Goal: Task Accomplishment & Management: Manage account settings

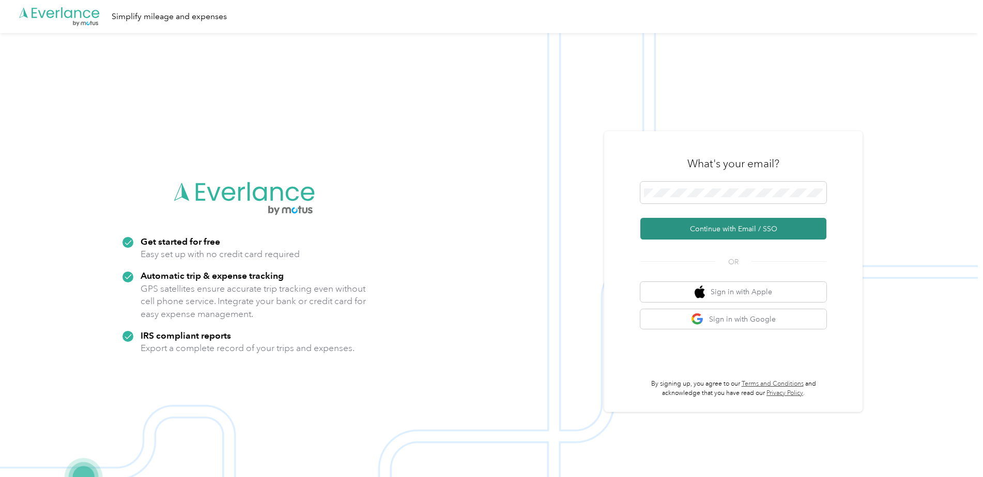
click at [693, 232] on button "Continue with Email / SSO" at bounding box center [733, 229] width 186 height 22
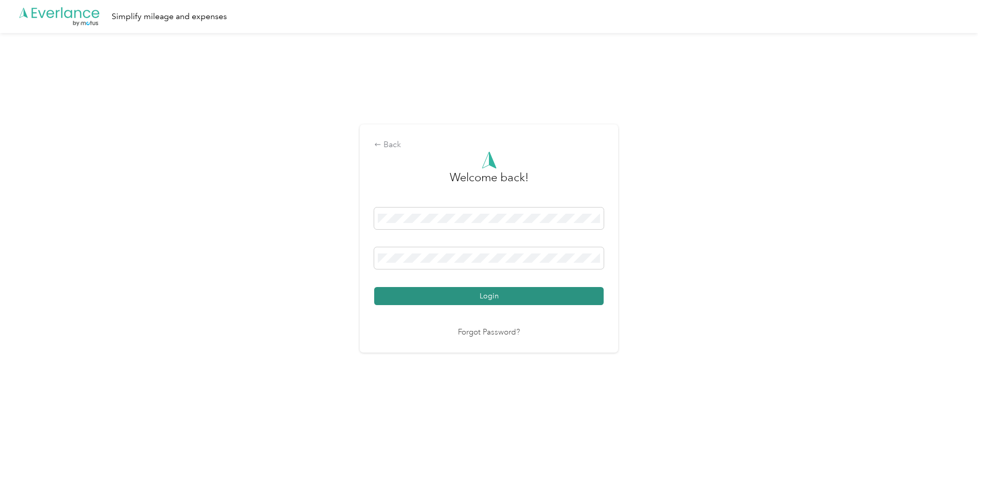
click at [487, 293] on button "Login" at bounding box center [488, 296] width 229 height 18
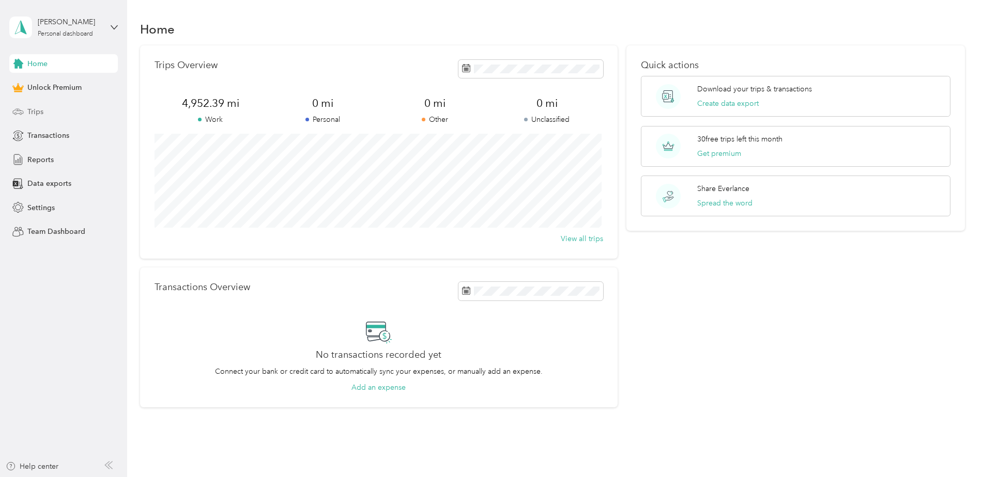
click at [40, 104] on div "Trips" at bounding box center [63, 111] width 108 height 19
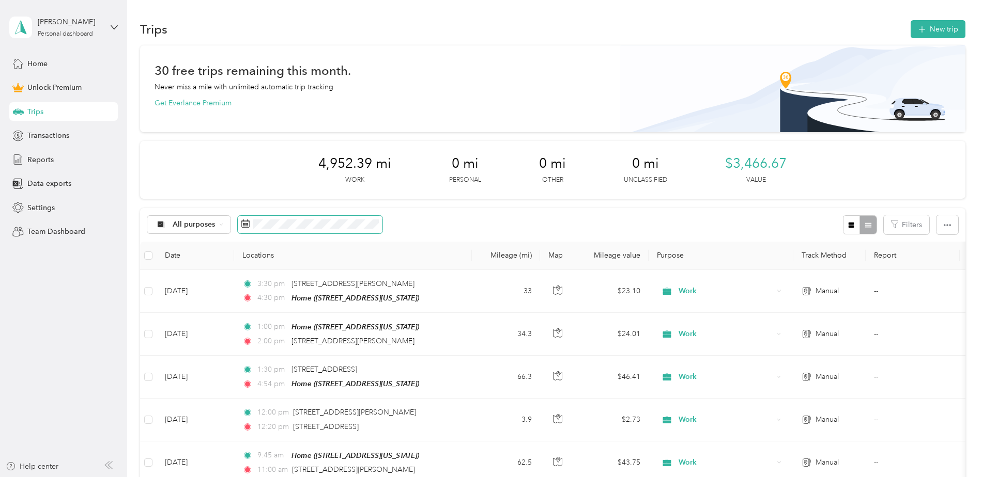
click at [259, 230] on span at bounding box center [310, 225] width 145 height 18
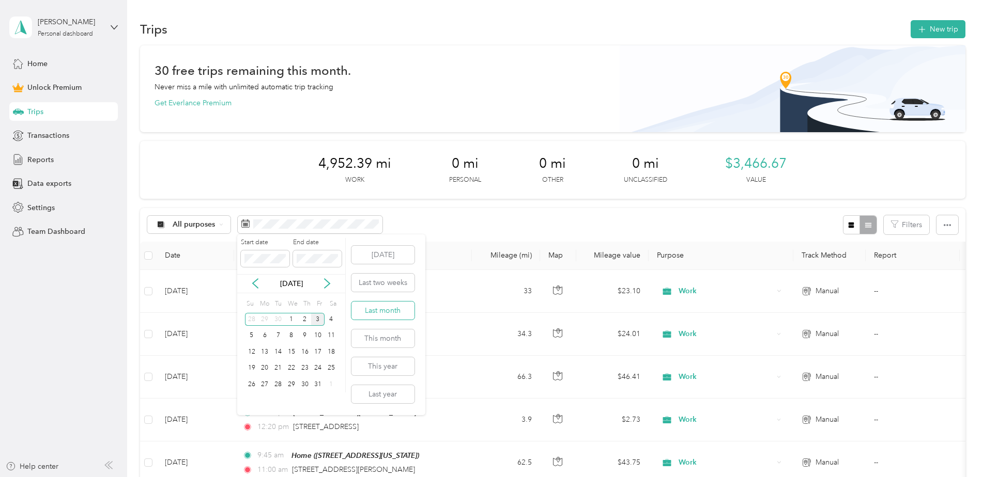
click at [390, 306] on button "Last month" at bounding box center [382, 311] width 63 height 18
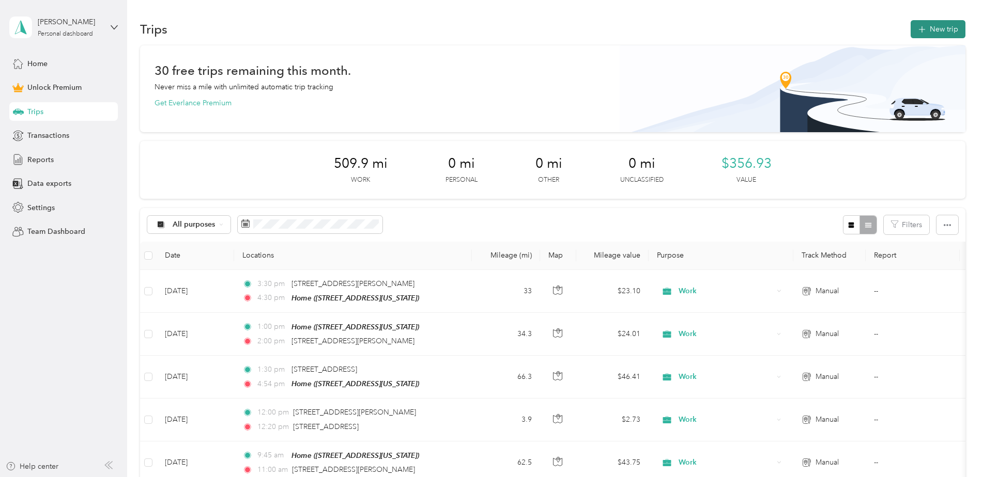
click at [933, 34] on button "New trip" at bounding box center [937, 29] width 55 height 18
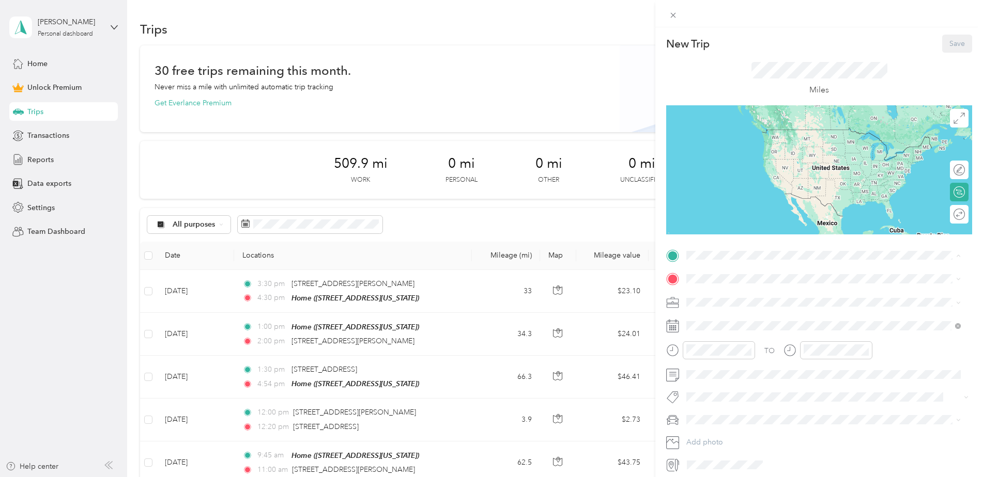
click at [717, 299] on div "Home [STREET_ADDRESS][US_STATE]" at bounding box center [757, 303] width 103 height 22
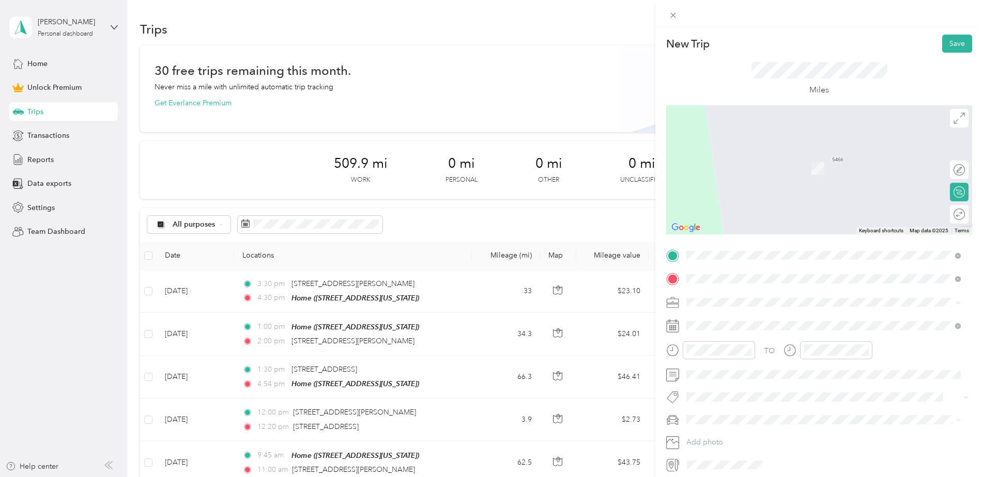
click at [720, 321] on span "[STREET_ADDRESS][US_STATE]" at bounding box center [757, 316] width 103 height 9
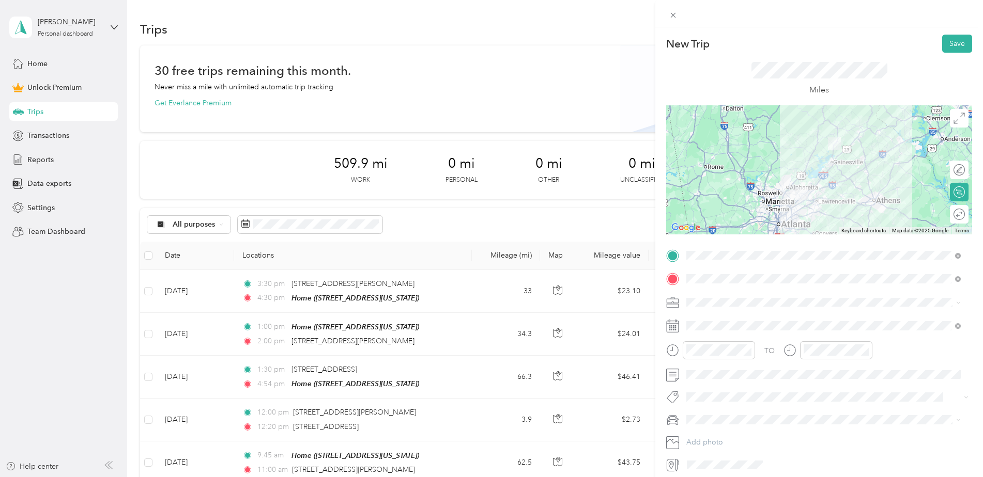
click at [711, 307] on span at bounding box center [827, 302] width 289 height 17
click at [699, 322] on span "Work" at bounding box center [699, 320] width 18 height 9
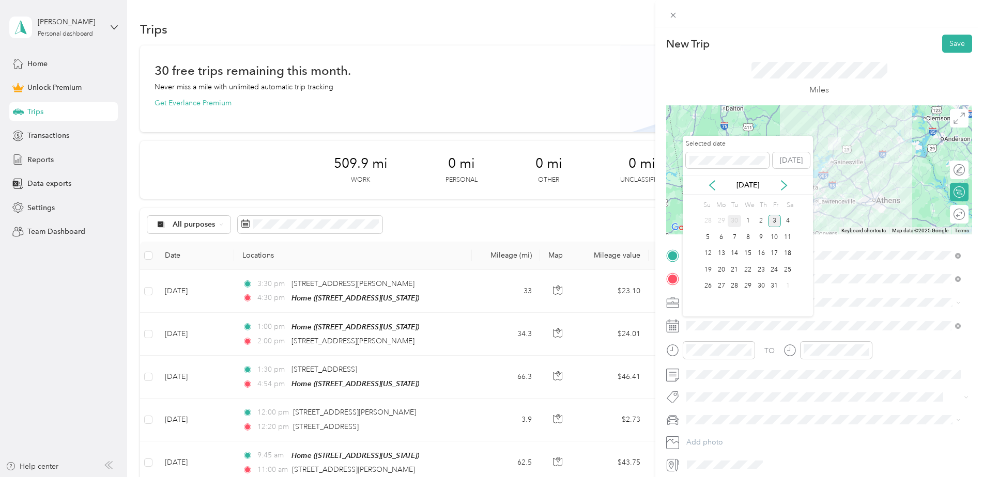
click at [730, 223] on div "30" at bounding box center [733, 221] width 13 height 13
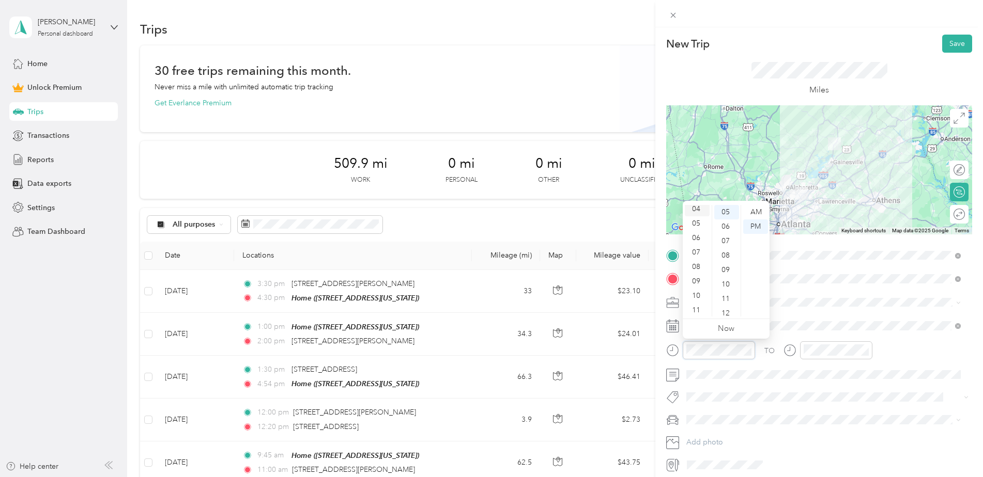
scroll to position [62, 0]
click at [699, 267] on div "08" at bounding box center [697, 266] width 25 height 14
click at [724, 292] on div "45" at bounding box center [726, 295] width 25 height 14
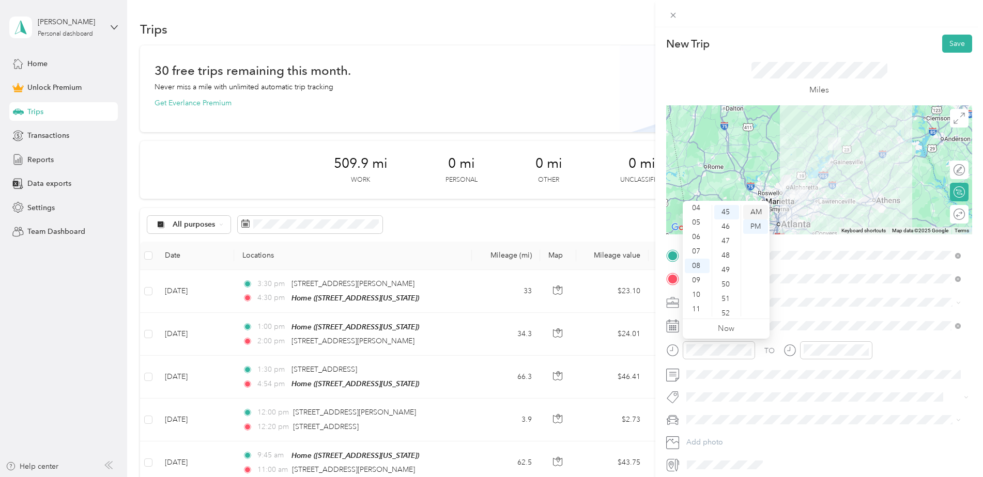
click at [750, 211] on div "AM" at bounding box center [755, 212] width 25 height 14
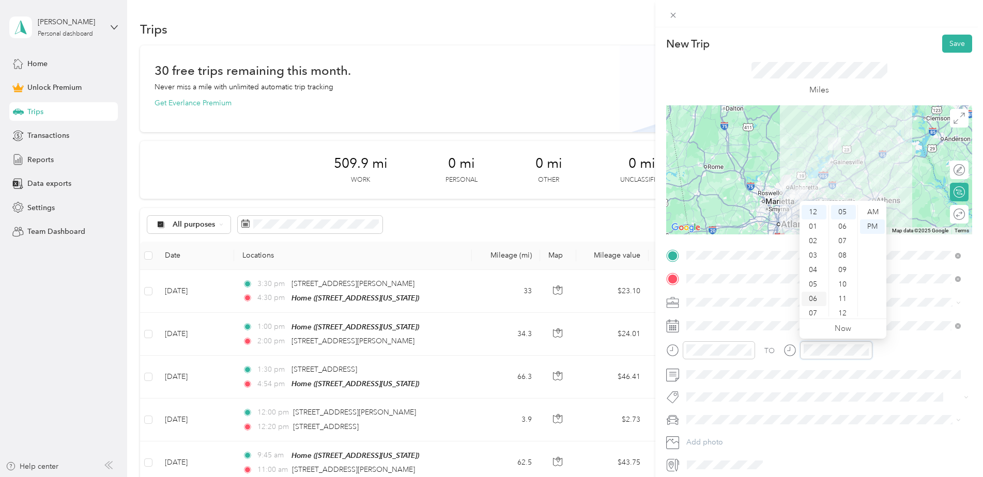
scroll to position [62, 0]
click at [814, 295] on div "10" at bounding box center [813, 295] width 25 height 14
click at [843, 212] on div "00" at bounding box center [843, 212] width 25 height 14
click at [866, 212] on div "AM" at bounding box center [872, 212] width 25 height 14
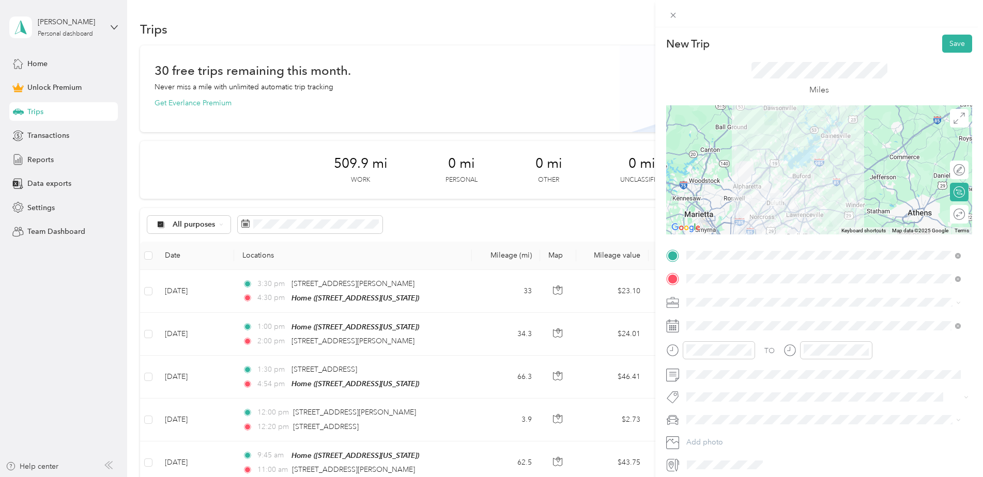
click at [791, 180] on div at bounding box center [819, 169] width 306 height 129
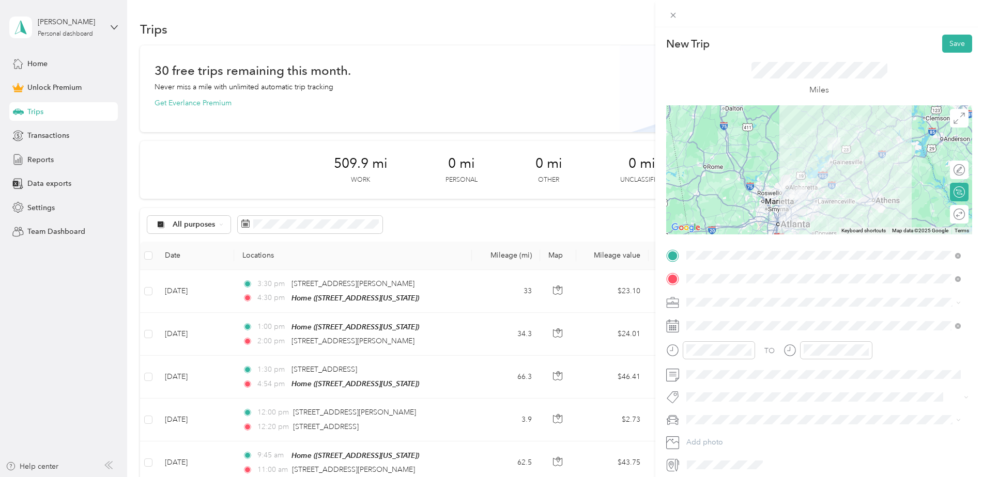
click at [807, 191] on img at bounding box center [800, 193] width 21 height 21
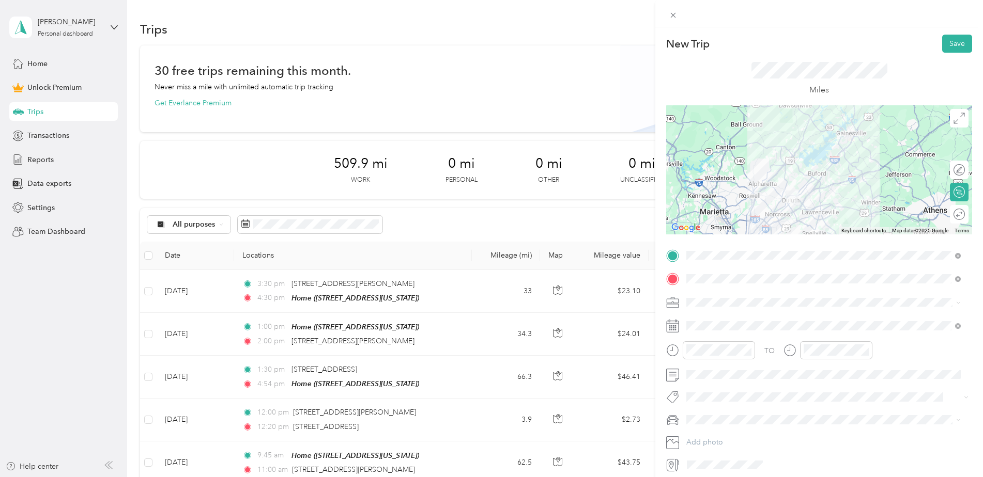
click at [807, 191] on div at bounding box center [819, 169] width 306 height 129
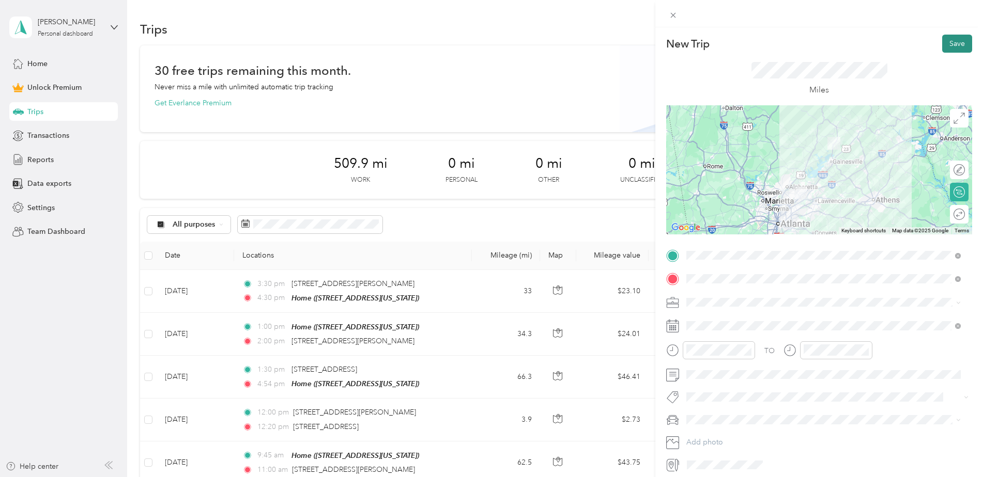
click at [951, 48] on button "Save" at bounding box center [957, 44] width 30 height 18
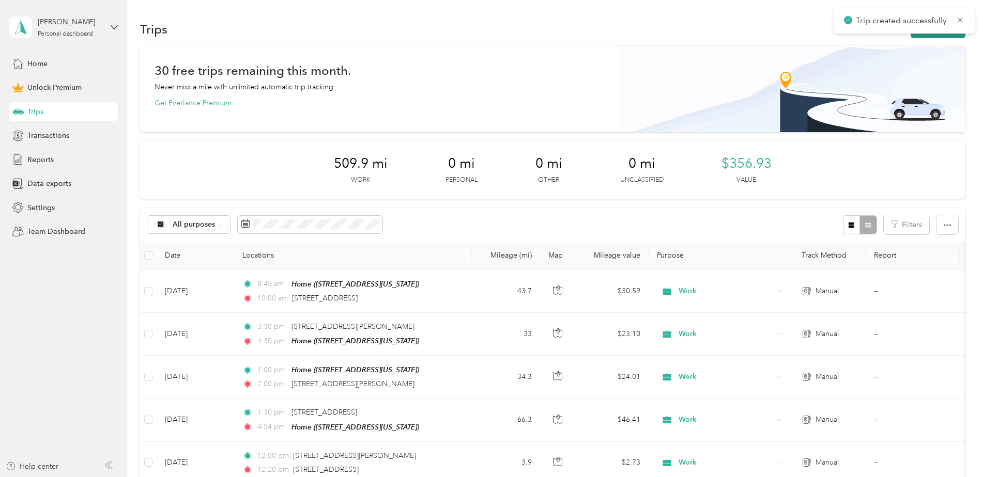
click at [934, 36] on button "New trip" at bounding box center [937, 29] width 55 height 18
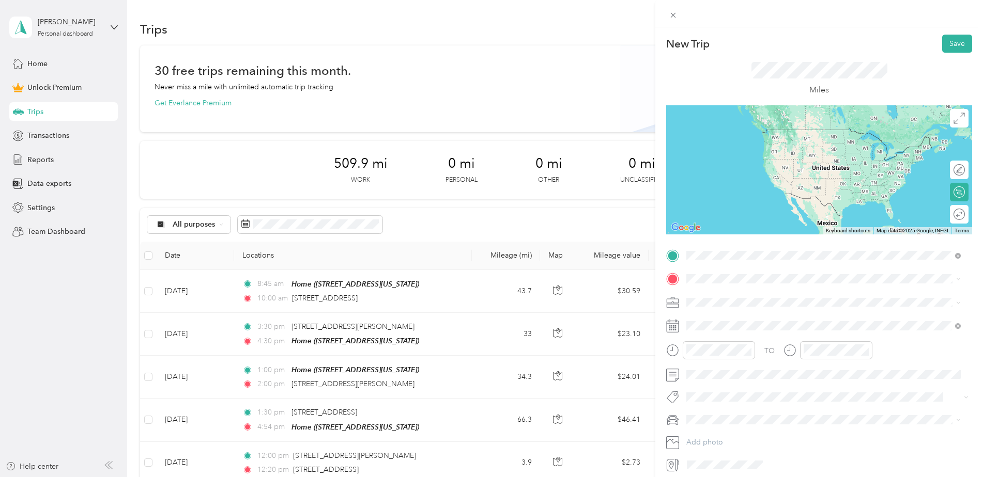
click at [764, 298] on span "[STREET_ADDRESS][US_STATE]" at bounding box center [757, 292] width 103 height 9
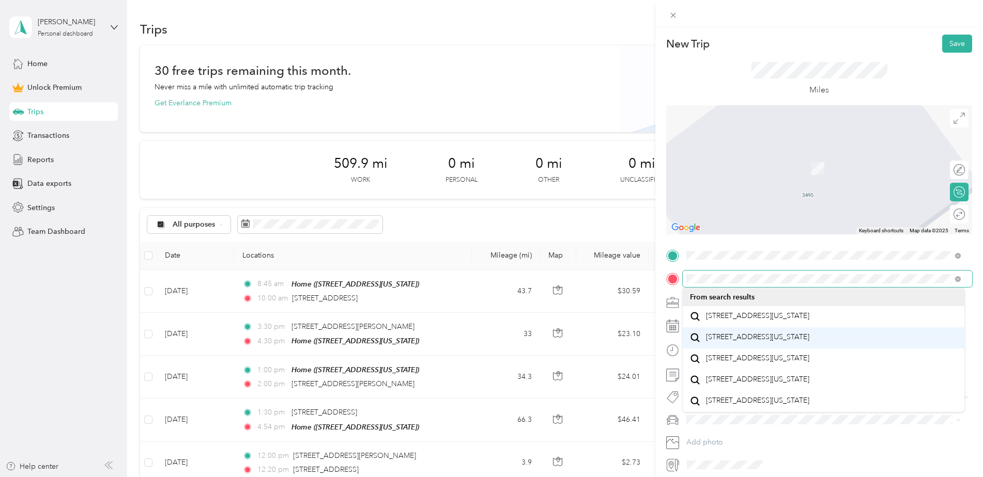
scroll to position [18, 0]
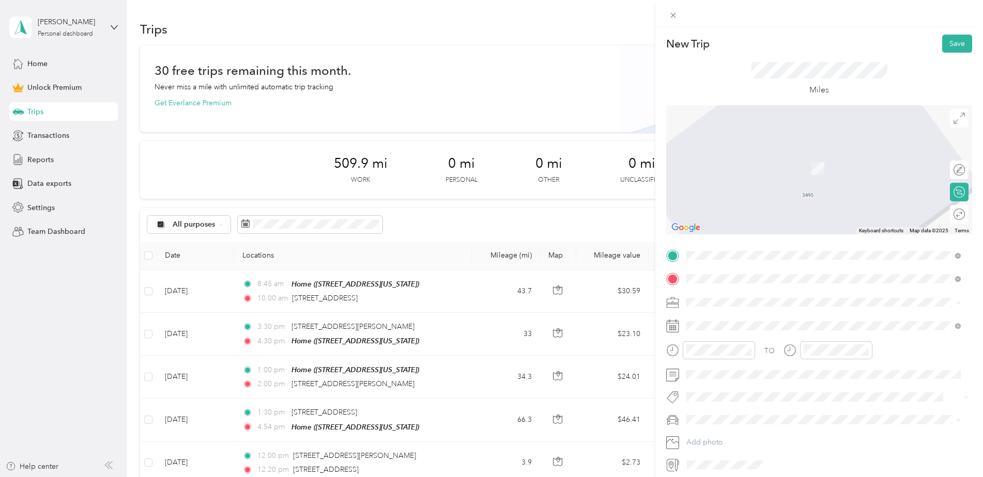
click at [763, 321] on span "[STREET_ADDRESS][US_STATE]" at bounding box center [757, 316] width 103 height 9
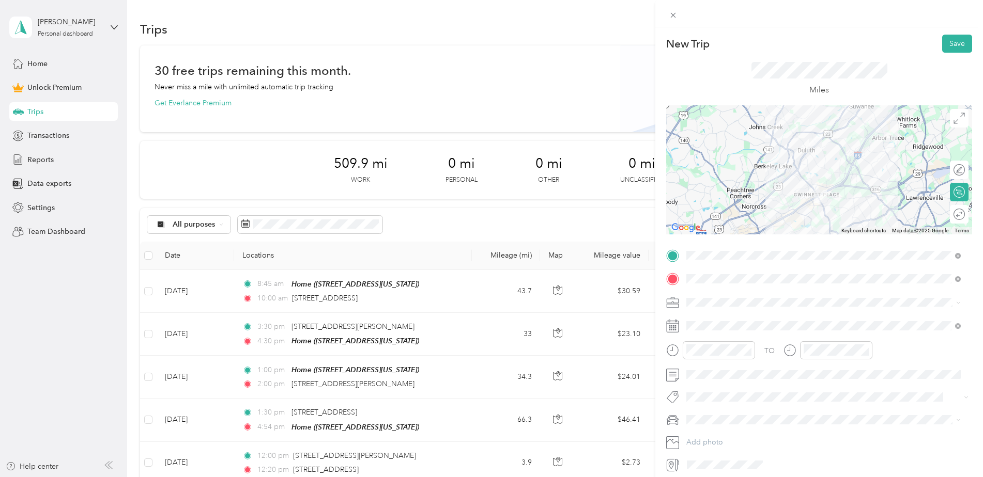
click at [703, 290] on div "TO Add photo" at bounding box center [819, 360] width 306 height 226
click at [688, 319] on li "Work" at bounding box center [824, 321] width 282 height 18
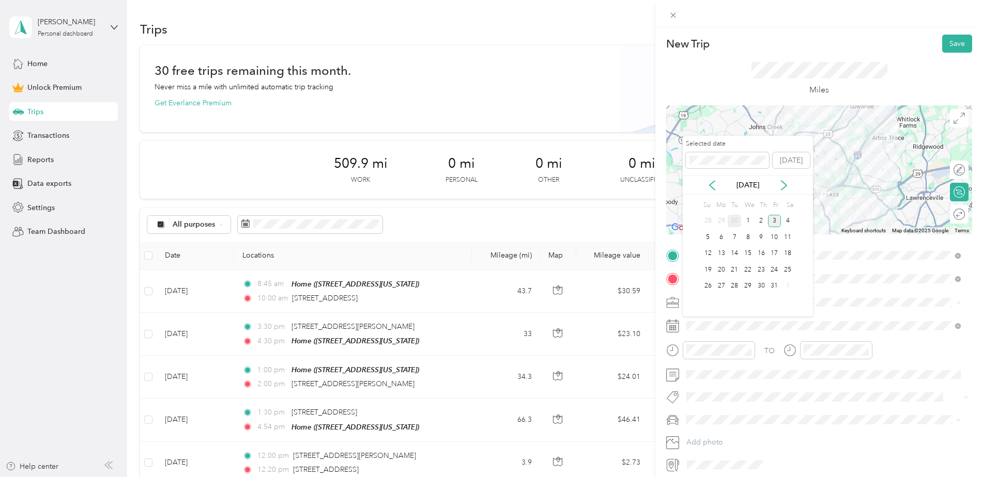
click at [732, 222] on div "30" at bounding box center [733, 221] width 13 height 13
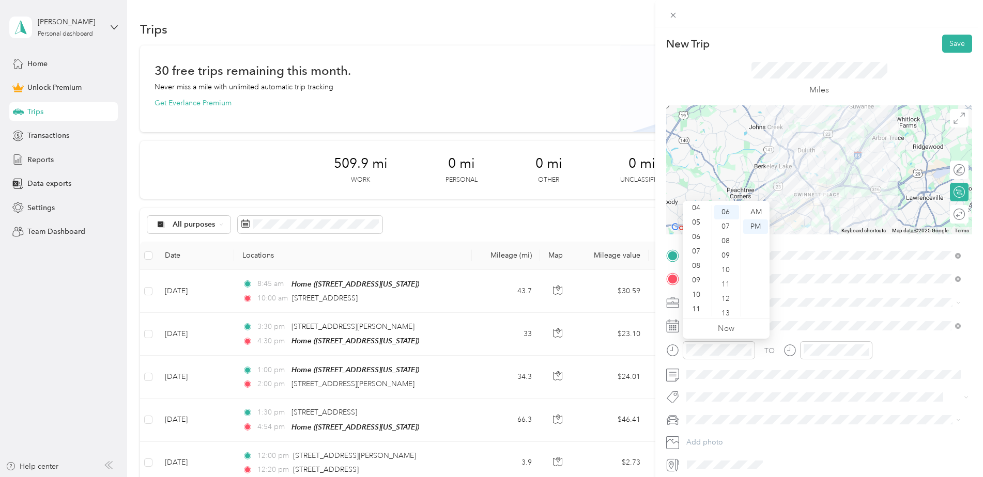
drag, startPoint x: 694, startPoint y: 307, endPoint x: 712, endPoint y: 283, distance: 29.6
click at [695, 307] on div "11" at bounding box center [697, 309] width 25 height 14
click at [726, 211] on div "00" at bounding box center [726, 212] width 25 height 14
click at [759, 209] on div "AM" at bounding box center [755, 212] width 25 height 14
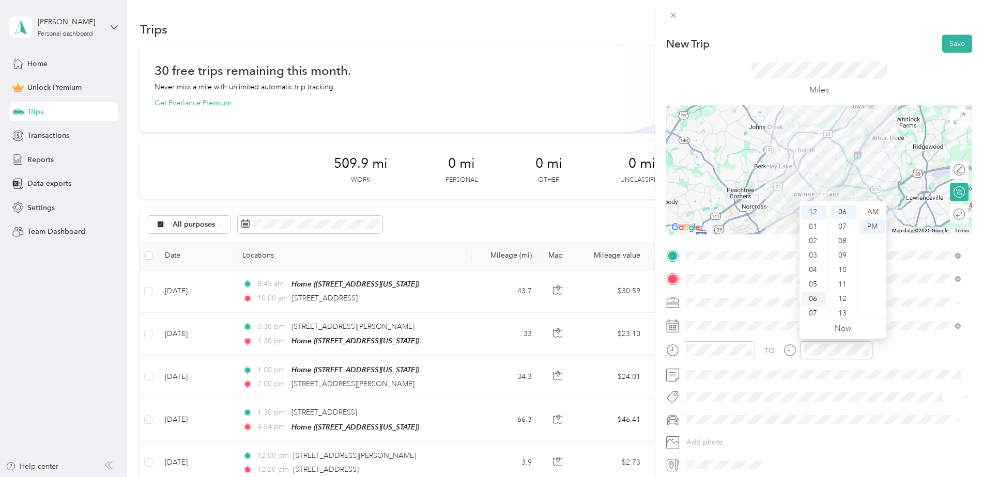
scroll to position [62, 0]
click at [814, 308] on div "11" at bounding box center [813, 309] width 25 height 14
click at [843, 250] on div "30" at bounding box center [843, 249] width 25 height 14
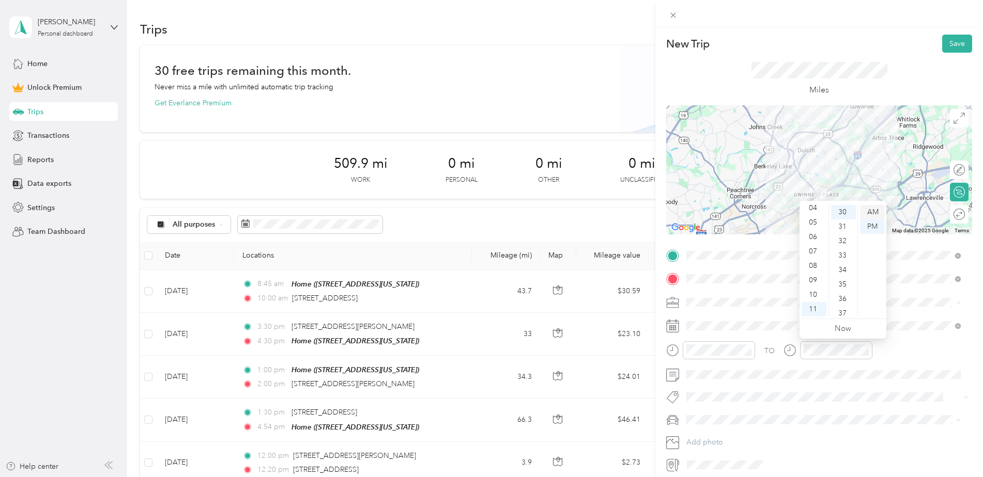
click at [873, 209] on div "AM" at bounding box center [872, 212] width 25 height 14
click at [809, 158] on div at bounding box center [819, 169] width 306 height 129
click at [830, 143] on div at bounding box center [819, 169] width 306 height 129
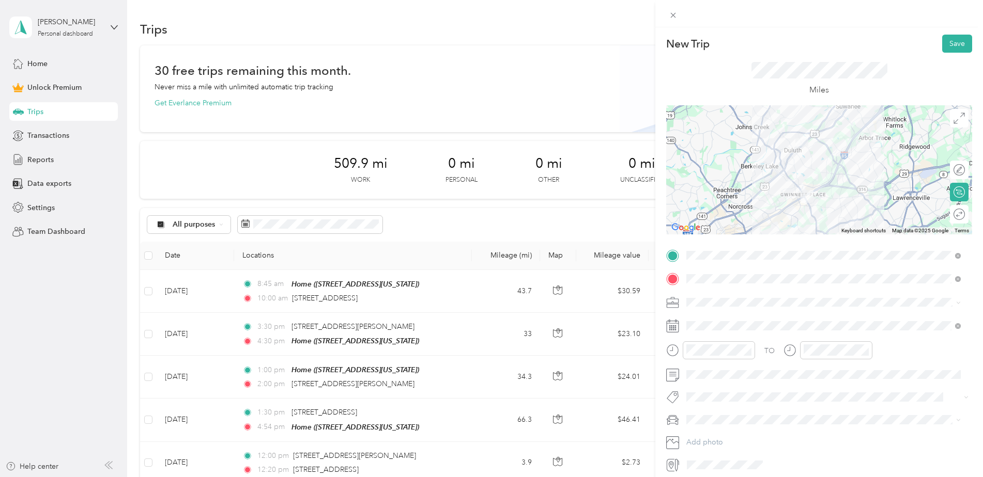
click at [800, 166] on div at bounding box center [819, 169] width 306 height 129
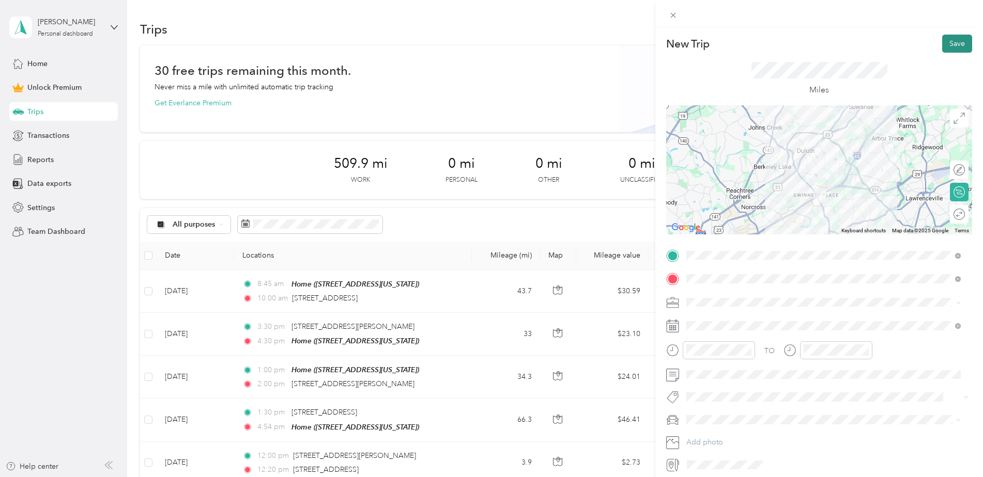
click at [956, 47] on button "Save" at bounding box center [957, 44] width 30 height 18
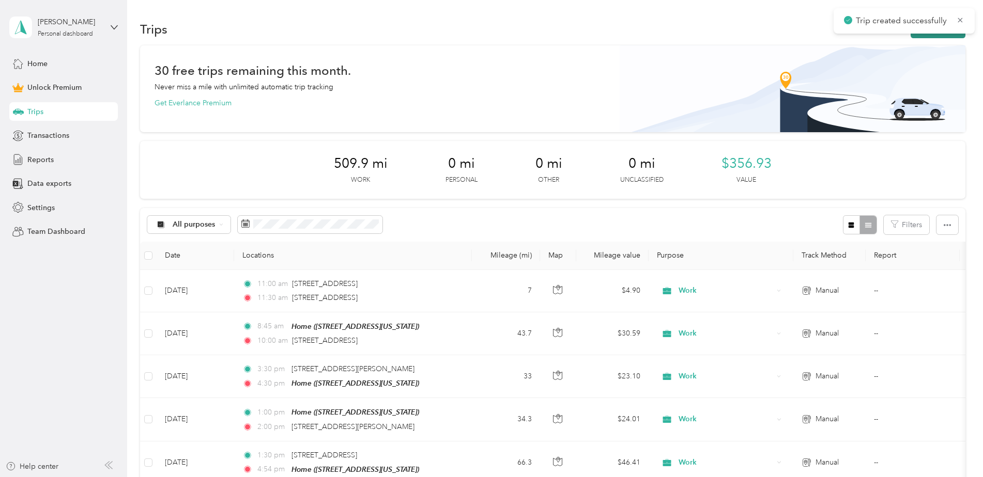
click at [925, 36] on button "New trip" at bounding box center [937, 29] width 55 height 18
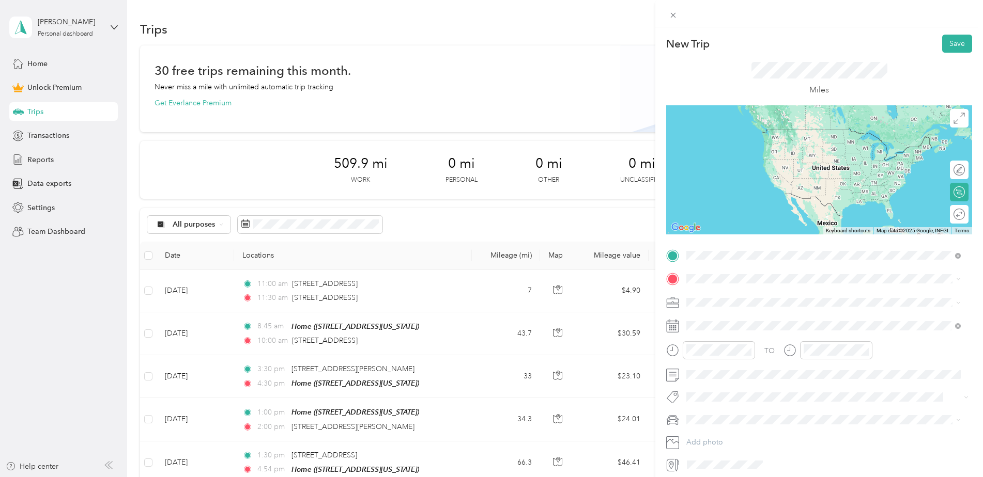
click at [749, 296] on span "[STREET_ADDRESS][US_STATE]" at bounding box center [757, 292] width 103 height 9
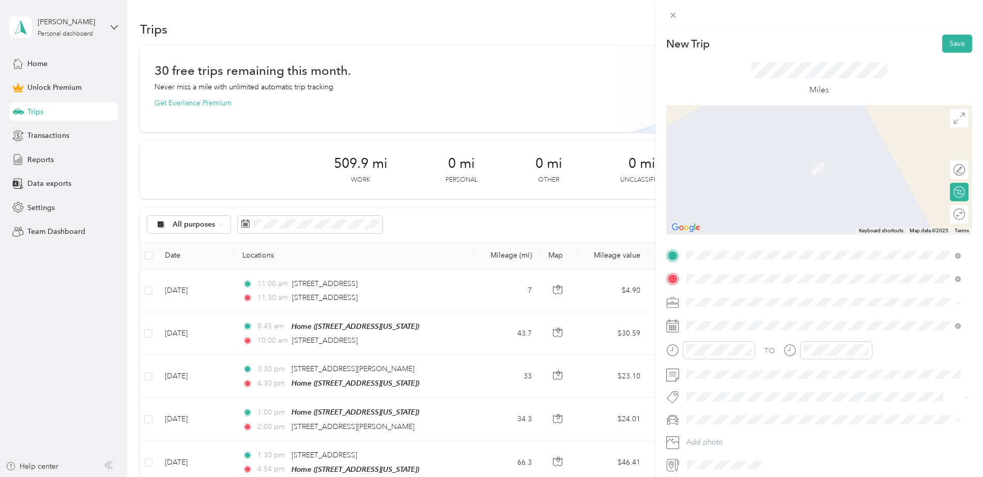
click at [783, 320] on span "[STREET_ADDRESS][US_STATE]" at bounding box center [757, 316] width 103 height 9
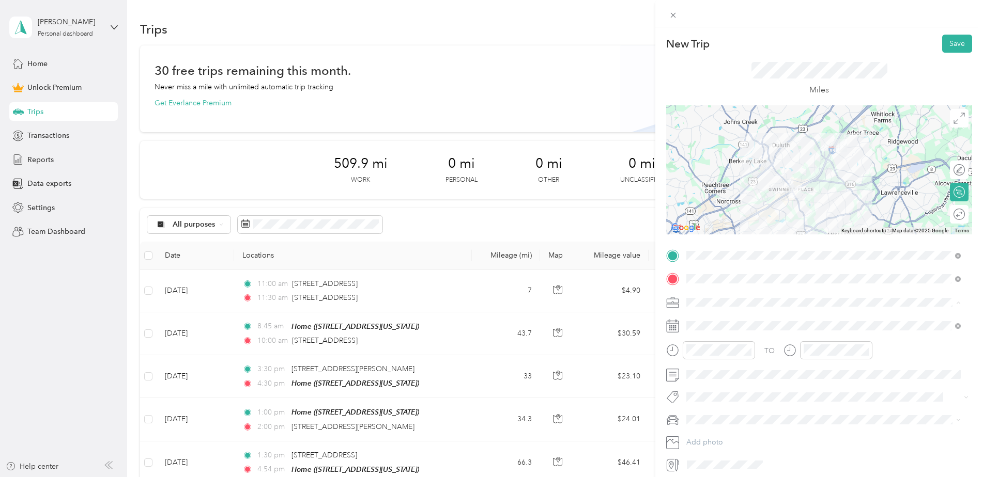
click at [712, 316] on div "Work" at bounding box center [823, 320] width 267 height 11
click at [703, 319] on span at bounding box center [827, 326] width 289 height 17
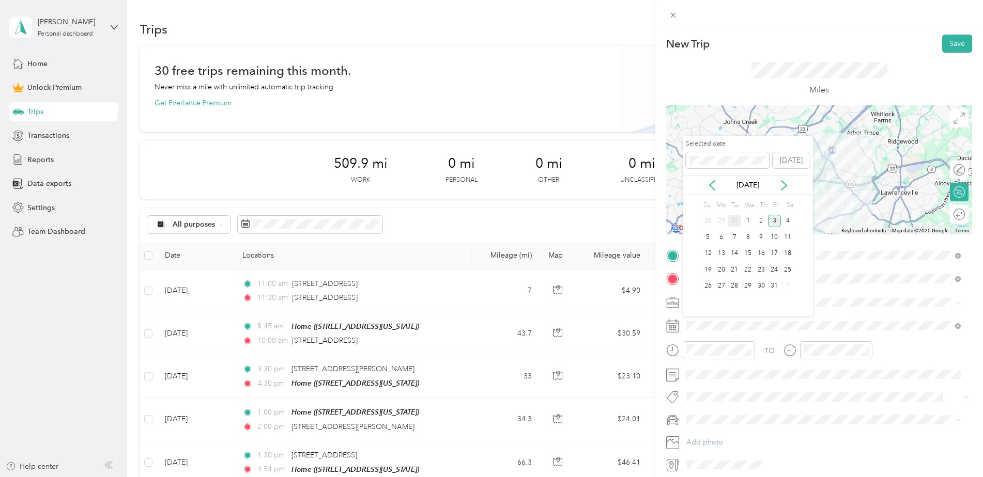
click at [732, 219] on div "30" at bounding box center [733, 221] width 13 height 13
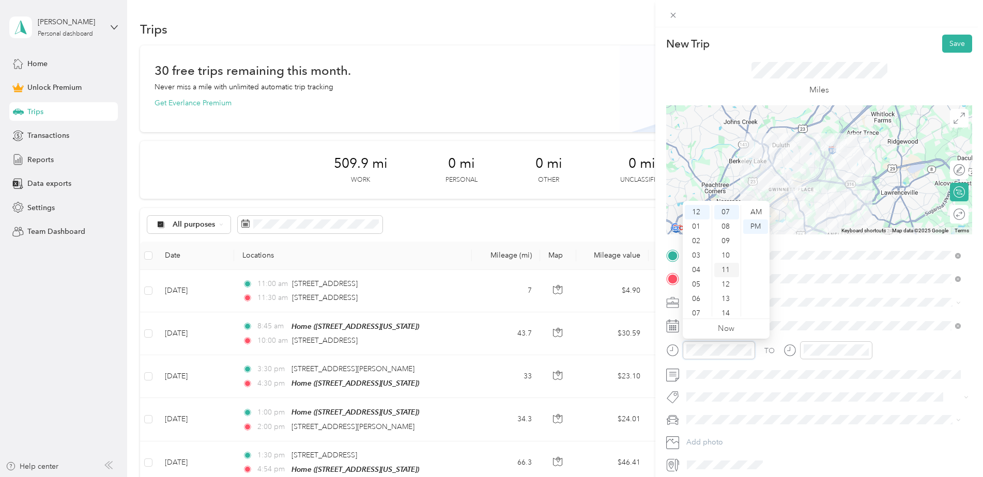
scroll to position [308, 0]
click at [725, 287] on div "30" at bounding box center [726, 287] width 25 height 14
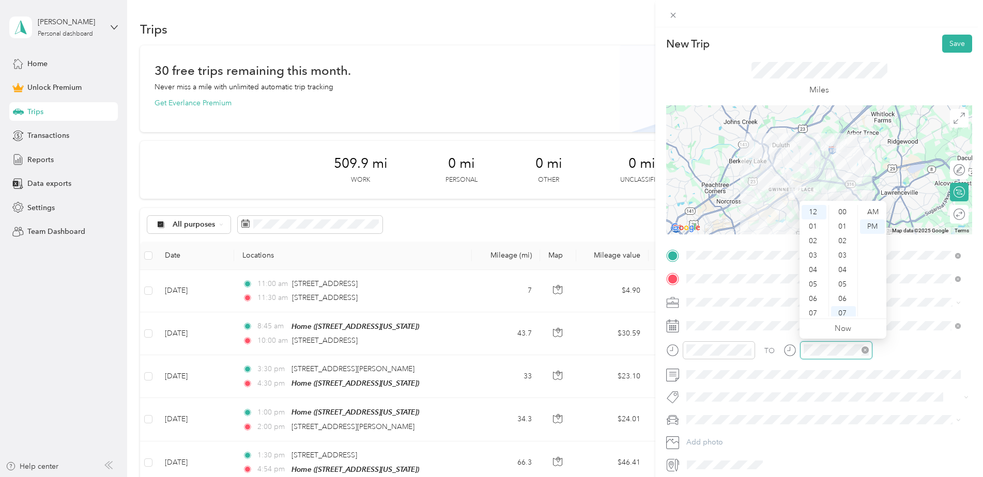
scroll to position [101, 0]
click at [813, 227] on div "01" at bounding box center [813, 227] width 25 height 14
click at [842, 211] on div "00" at bounding box center [843, 212] width 25 height 14
click at [830, 153] on img at bounding box center [840, 145] width 21 height 21
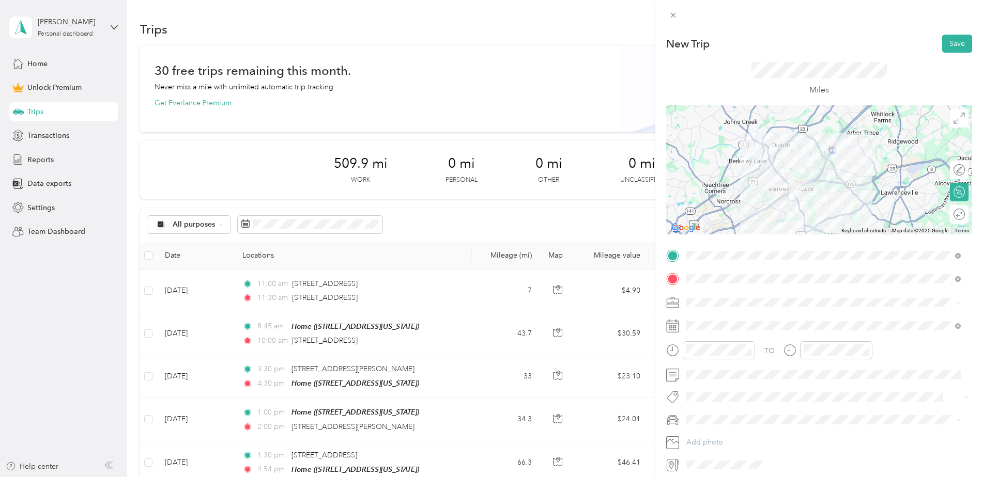
click at [830, 153] on img at bounding box center [840, 145] width 21 height 21
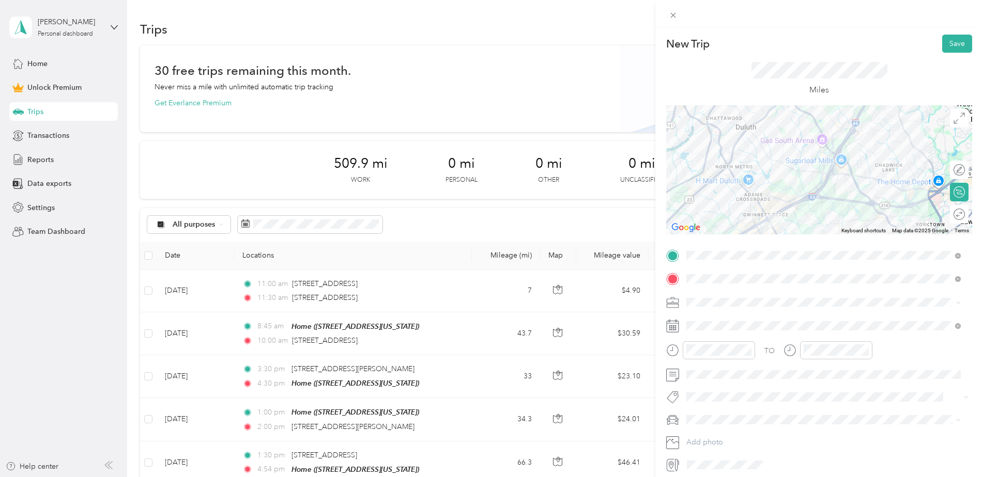
click at [844, 145] on div at bounding box center [819, 169] width 306 height 129
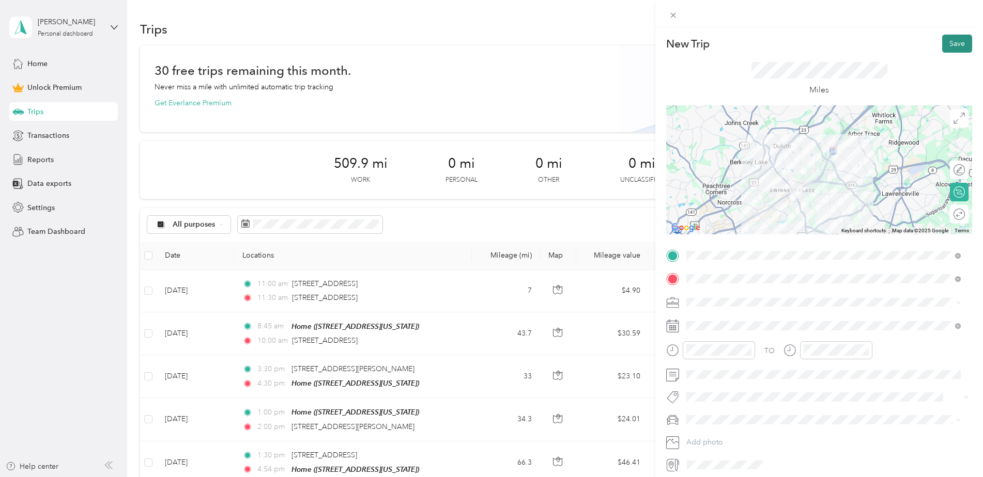
click at [950, 43] on button "Save" at bounding box center [957, 44] width 30 height 18
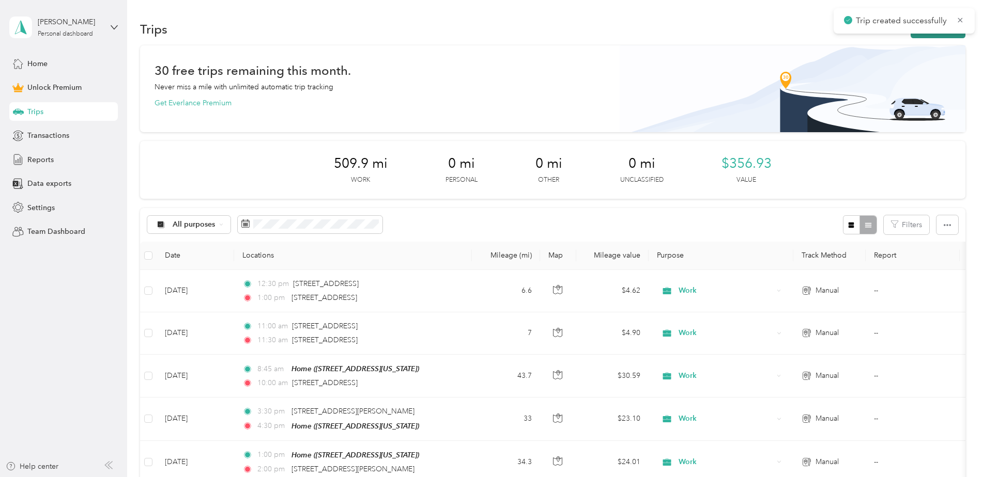
click at [937, 36] on button "New trip" at bounding box center [937, 29] width 55 height 18
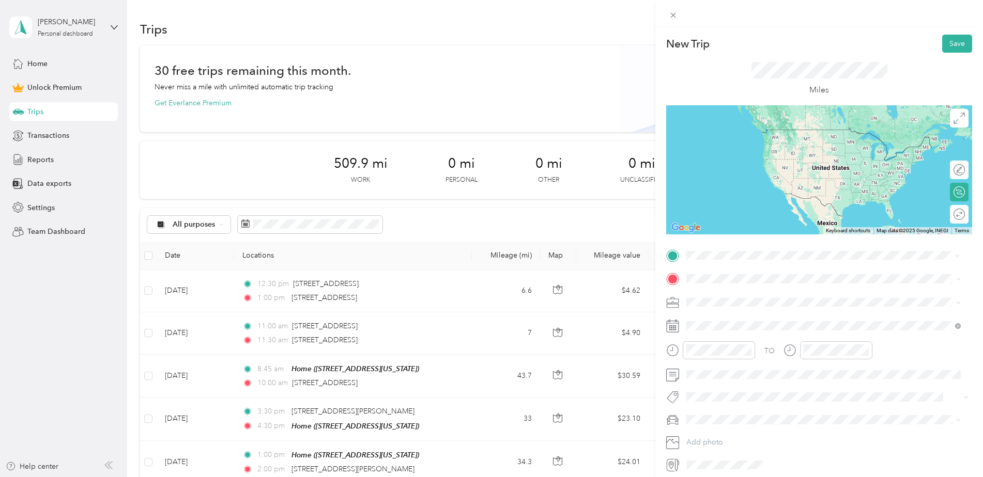
click at [756, 296] on span "[STREET_ADDRESS][US_STATE]" at bounding box center [757, 292] width 103 height 9
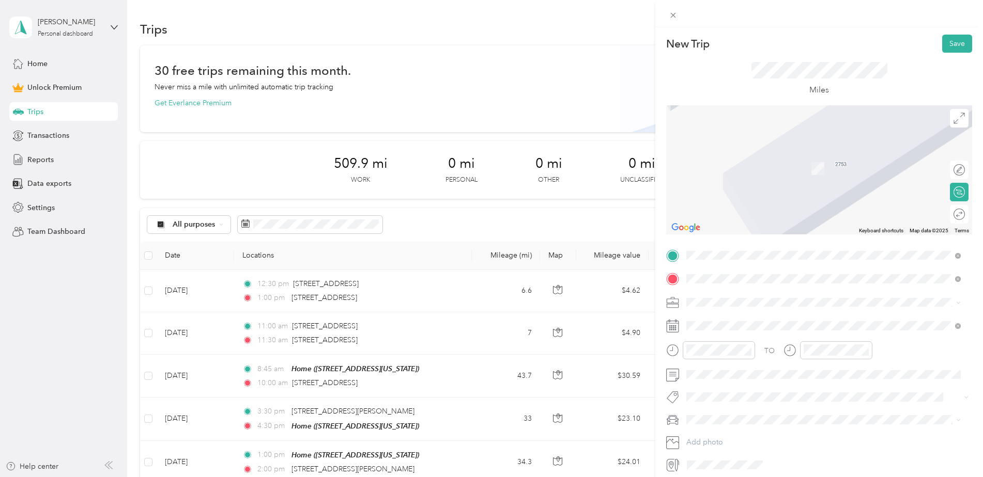
click at [723, 317] on span "[STREET_ADDRESS][PERSON_NAME][PERSON_NAME][US_STATE]" at bounding box center [815, 316] width 218 height 9
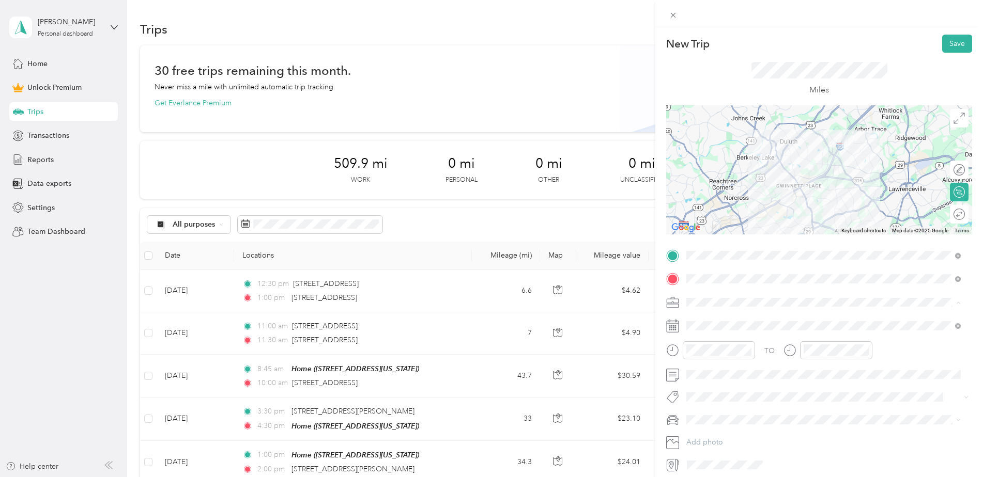
click at [709, 323] on li "Work" at bounding box center [824, 321] width 282 height 18
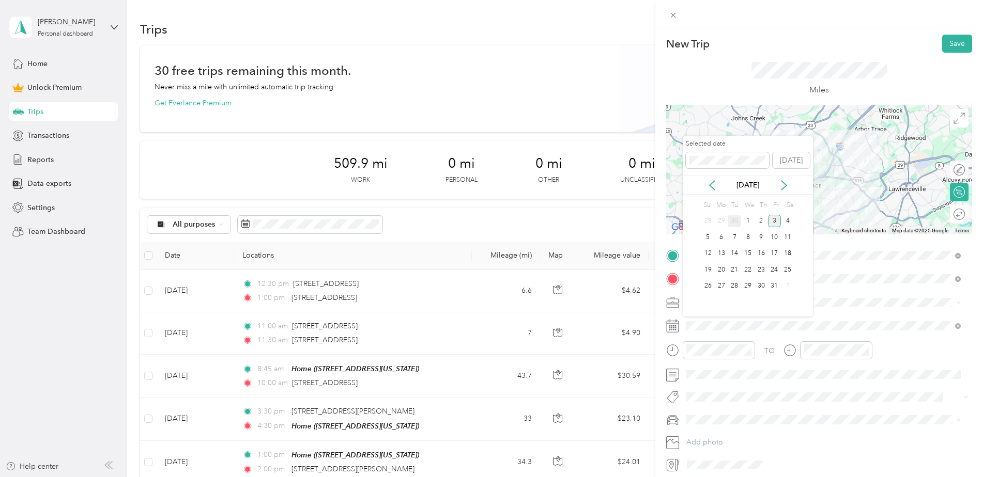
click at [730, 220] on div "30" at bounding box center [733, 221] width 13 height 13
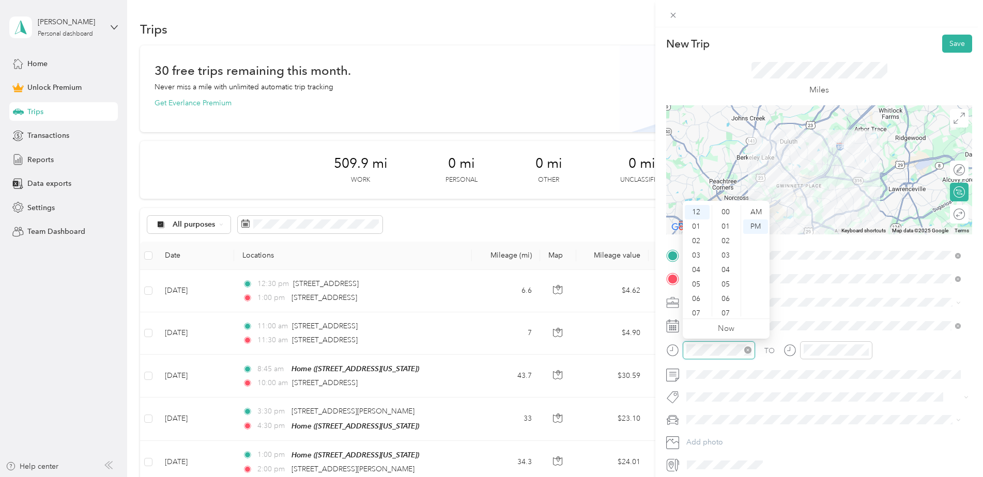
scroll to position [116, 0]
click at [695, 237] on div "02" at bounding box center [697, 241] width 25 height 14
click at [726, 269] on div "30" at bounding box center [726, 272] width 25 height 14
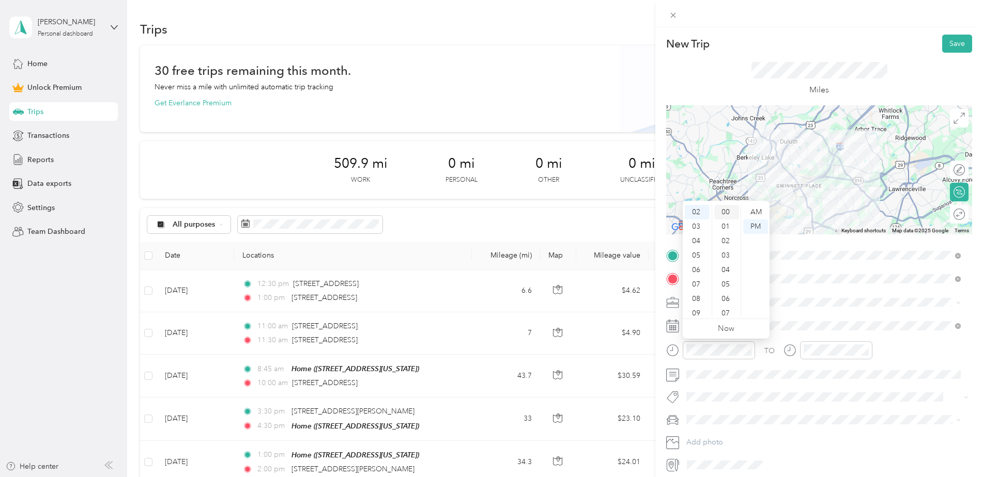
click at [721, 208] on div "00" at bounding box center [726, 212] width 25 height 14
click at [816, 239] on div "02" at bounding box center [813, 241] width 25 height 14
click at [841, 218] on div "30" at bounding box center [843, 220] width 25 height 14
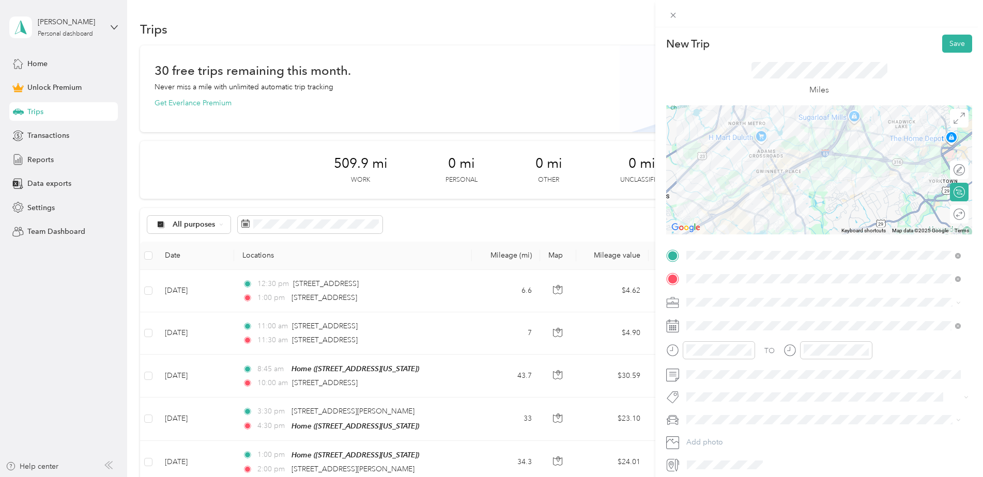
scroll to position [0, 0]
click at [769, 185] on div at bounding box center [819, 169] width 306 height 129
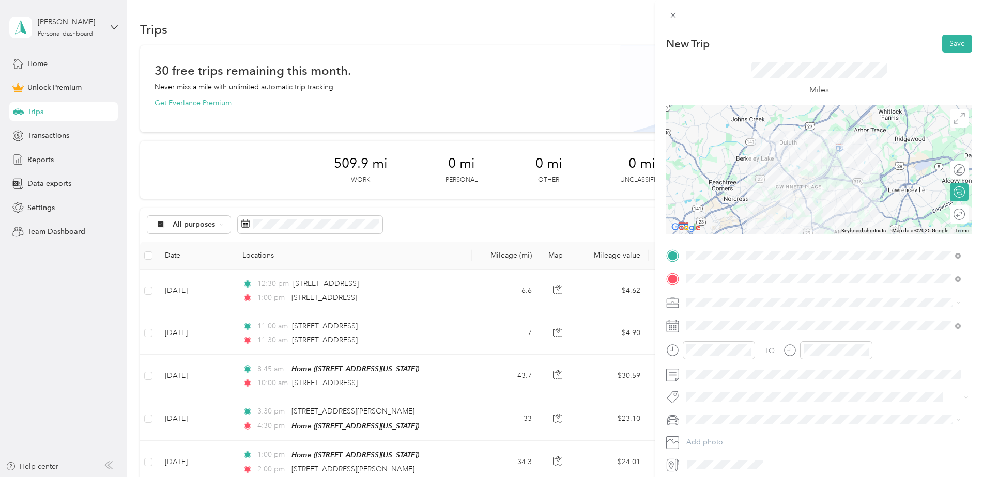
click at [776, 203] on img at bounding box center [786, 196] width 21 height 21
click at [778, 201] on img at bounding box center [786, 196] width 21 height 21
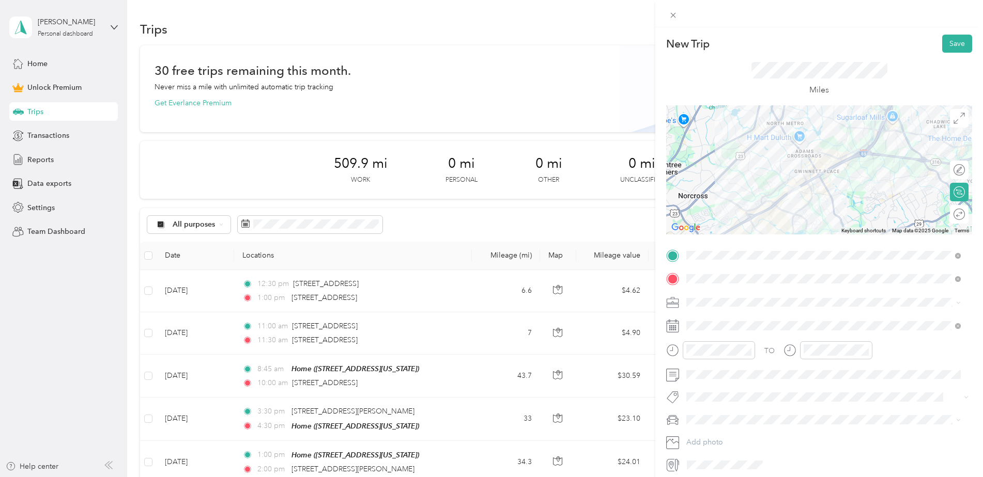
click at [777, 208] on div at bounding box center [819, 169] width 306 height 129
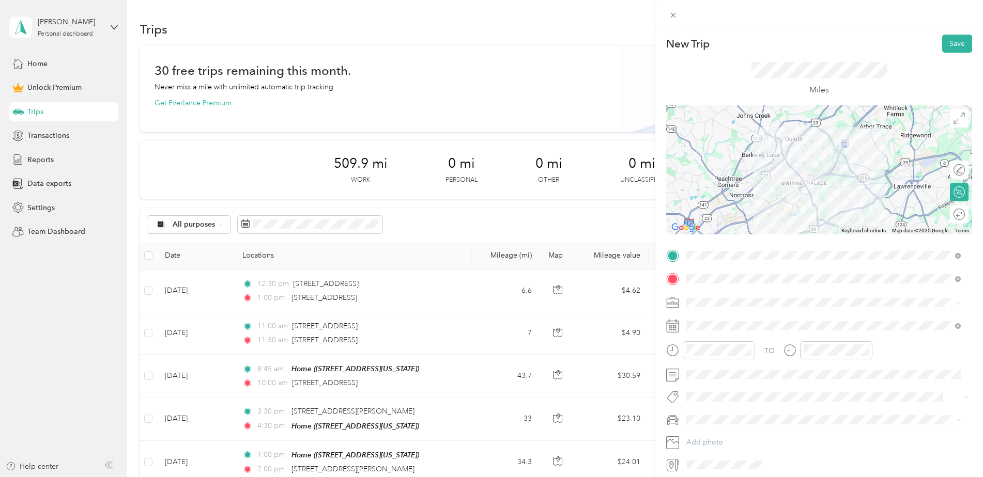
click at [844, 147] on img at bounding box center [853, 139] width 21 height 21
click at [845, 146] on img at bounding box center [853, 139] width 21 height 21
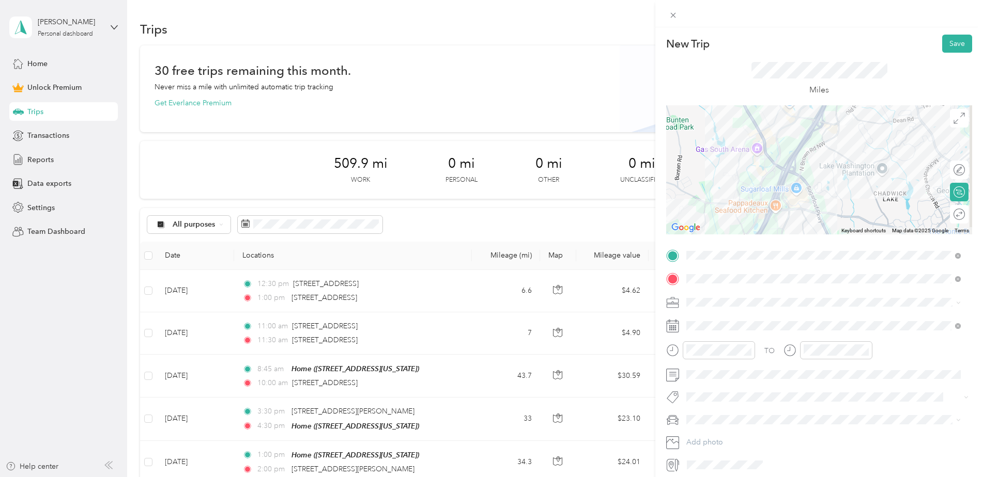
drag, startPoint x: 844, startPoint y: 170, endPoint x: 823, endPoint y: 246, distance: 79.3
click at [823, 246] on div "New Trip Save This trip cannot be edited because it is either under review, app…" at bounding box center [819, 254] width 306 height 439
click at [796, 179] on div at bounding box center [819, 169] width 306 height 129
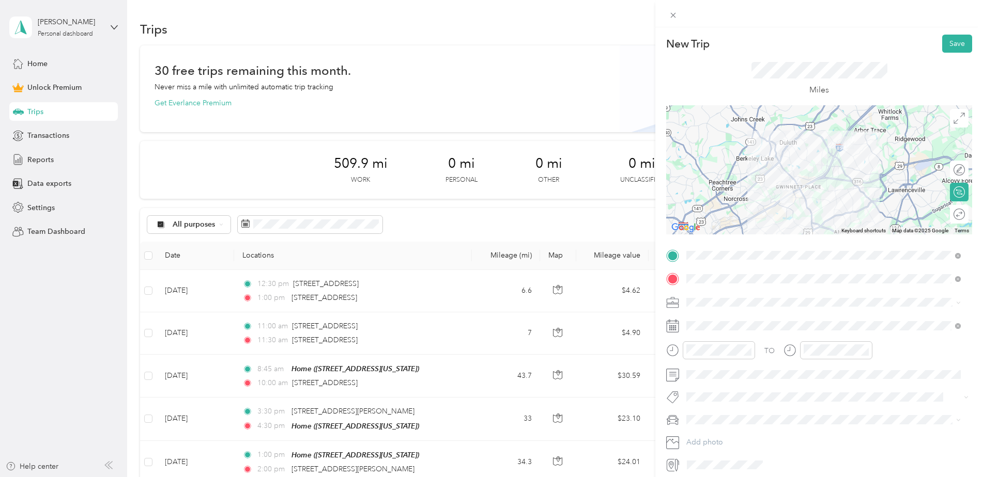
click at [837, 144] on img at bounding box center [847, 142] width 21 height 21
click at [778, 203] on img at bounding box center [786, 196] width 21 height 21
click at [776, 203] on img at bounding box center [786, 196] width 21 height 21
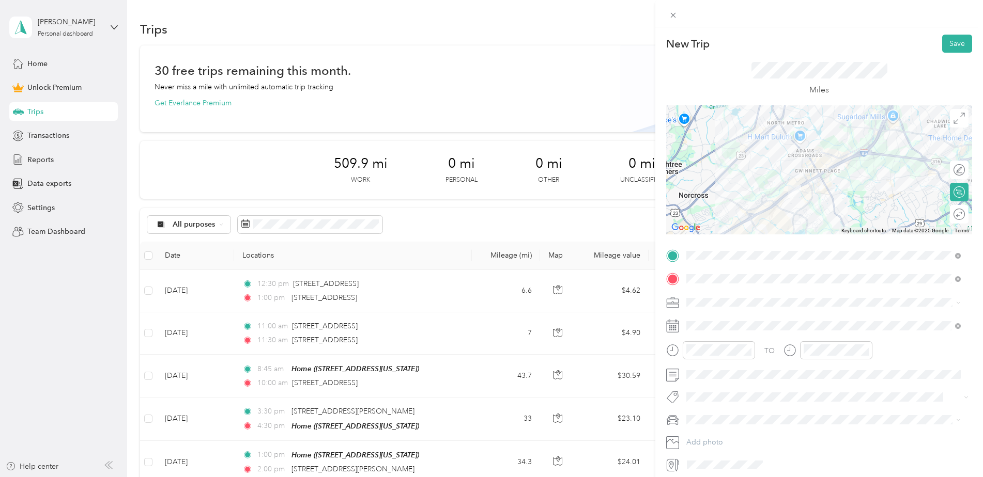
click at [776, 203] on div at bounding box center [819, 169] width 306 height 129
click at [774, 205] on div at bounding box center [819, 169] width 306 height 129
click at [774, 207] on div at bounding box center [819, 169] width 306 height 129
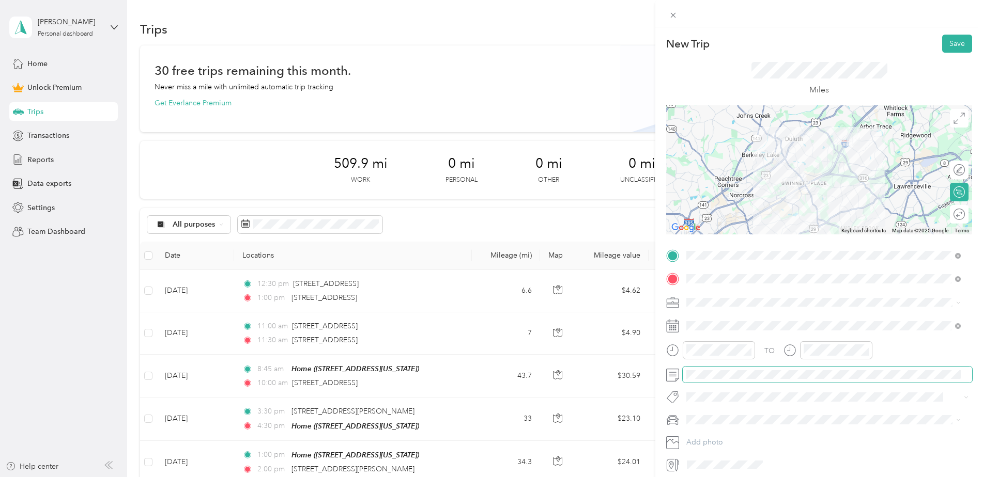
scroll to position [0, 53]
click at [978, 366] on html "[PERSON_NAME] Personal dashboard Home Unlock Premium Trips Transactions Reports…" at bounding box center [489, 238] width 978 height 477
click at [953, 37] on button "Save" at bounding box center [957, 44] width 30 height 18
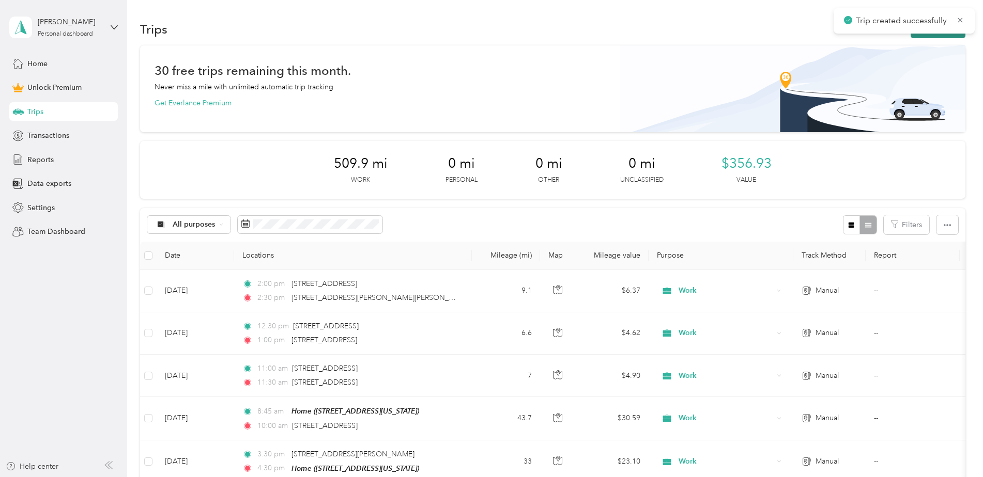
click at [932, 37] on button "New trip" at bounding box center [937, 29] width 55 height 18
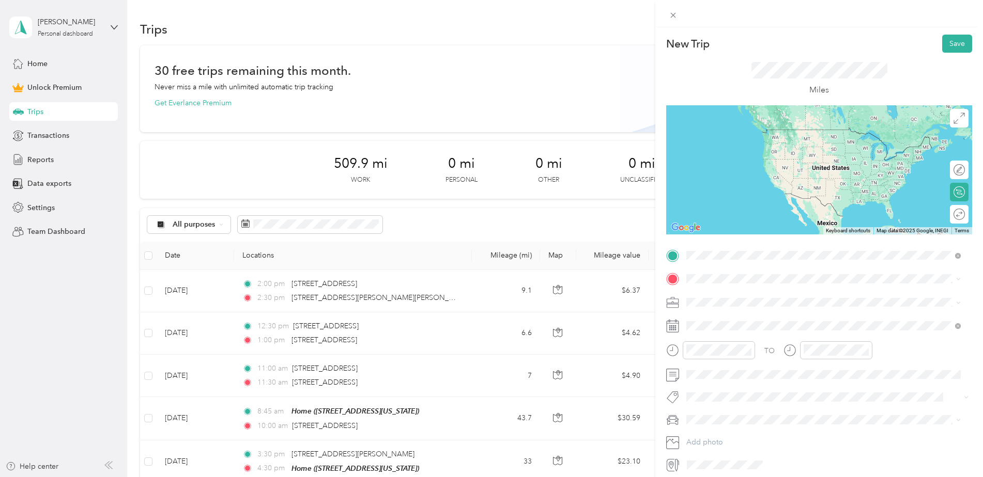
click at [748, 298] on span "[STREET_ADDRESS][PERSON_NAME][PERSON_NAME][US_STATE]" at bounding box center [815, 292] width 218 height 9
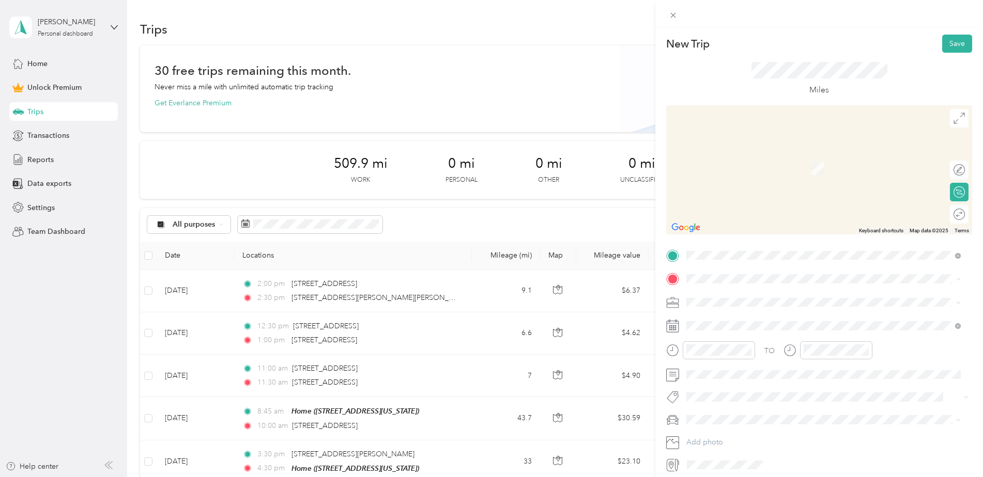
click at [707, 318] on strong "Home" at bounding box center [716, 319] width 20 height 9
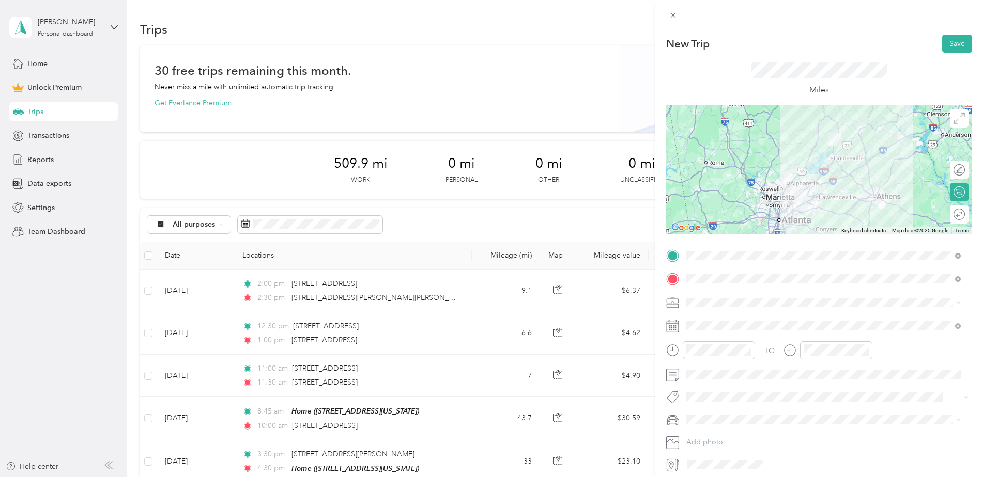
click at [707, 324] on li "Work" at bounding box center [824, 321] width 282 height 18
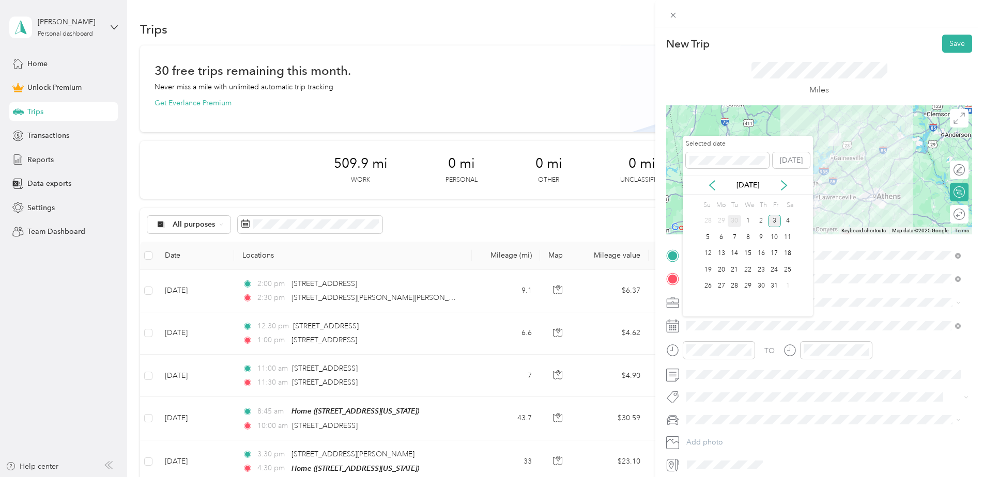
click at [732, 220] on div "30" at bounding box center [733, 221] width 13 height 13
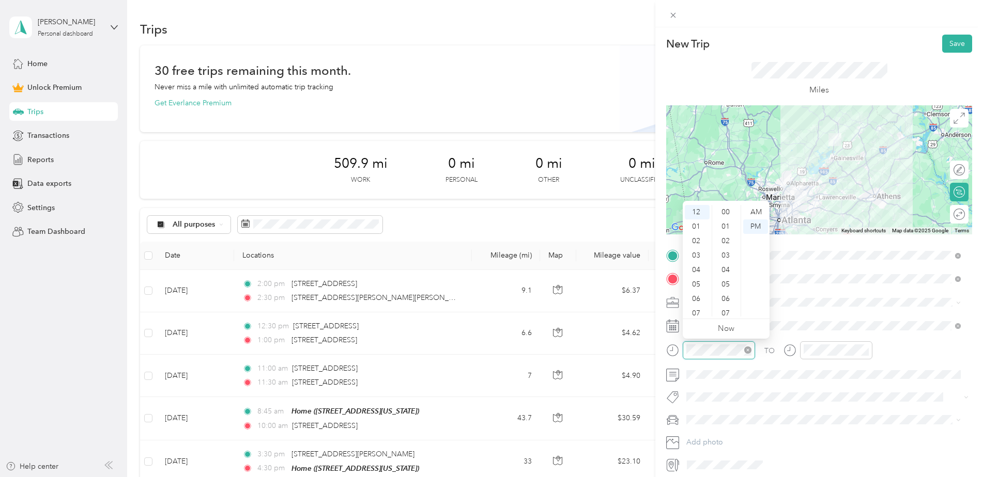
scroll to position [174, 0]
click at [699, 255] on div "03" at bounding box center [697, 256] width 25 height 14
click at [724, 262] on div "30" at bounding box center [726, 266] width 25 height 14
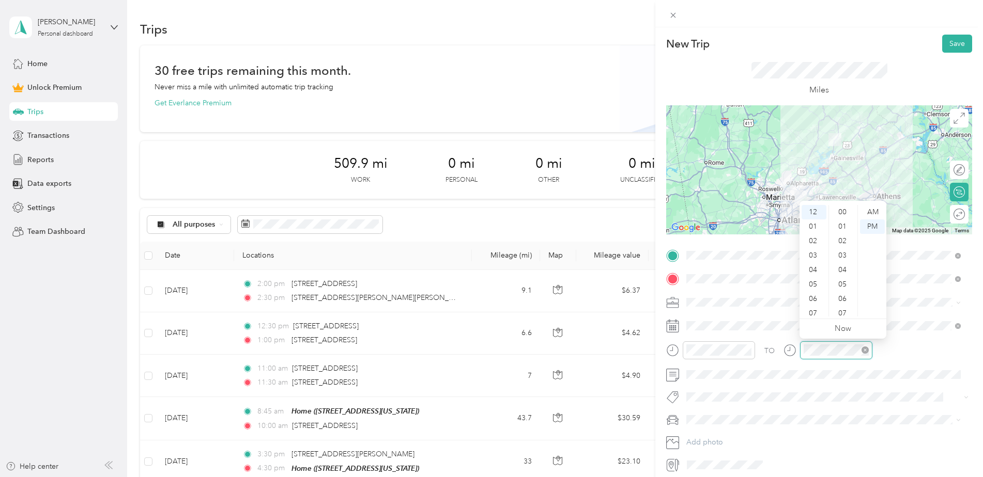
scroll to position [174, 0]
click at [816, 266] on div "04" at bounding box center [813, 270] width 25 height 14
click at [846, 273] on div "45" at bounding box center [843, 276] width 25 height 14
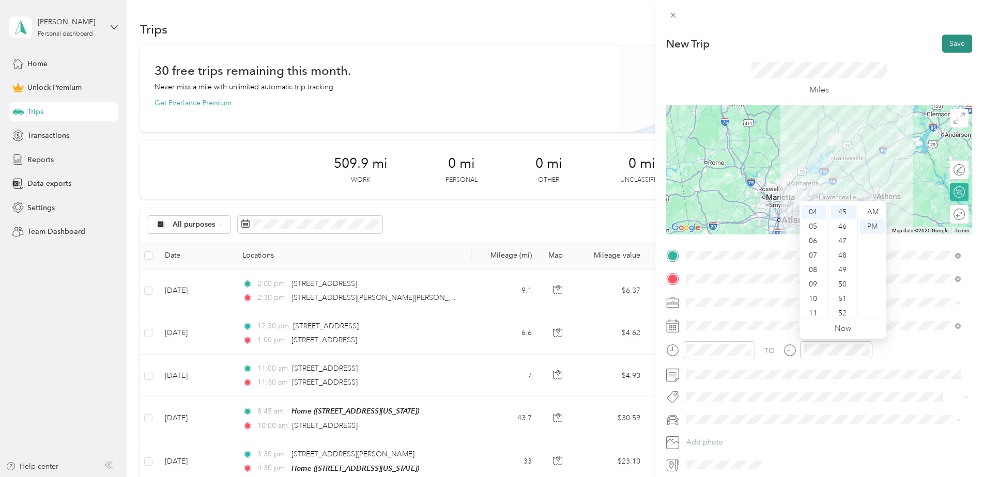
click at [942, 46] on button "Save" at bounding box center [957, 44] width 30 height 18
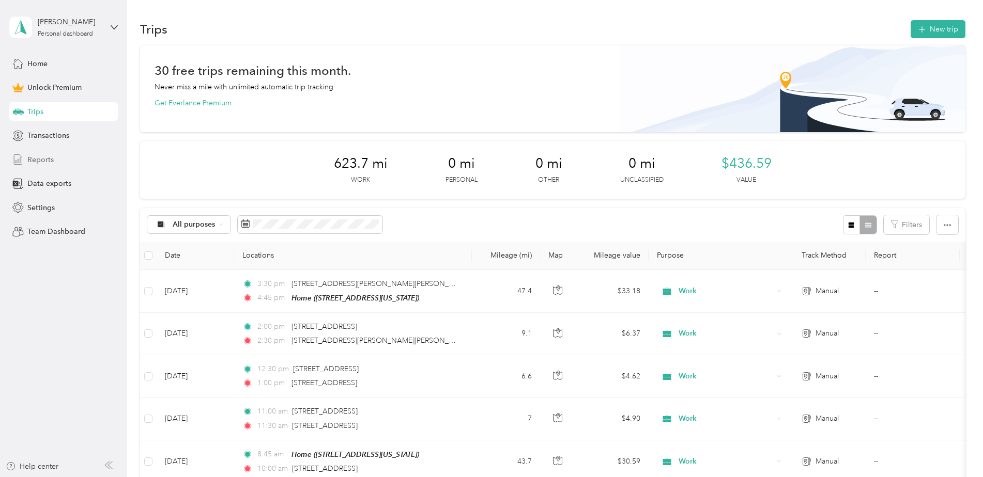
click at [37, 162] on span "Reports" at bounding box center [40, 159] width 26 height 11
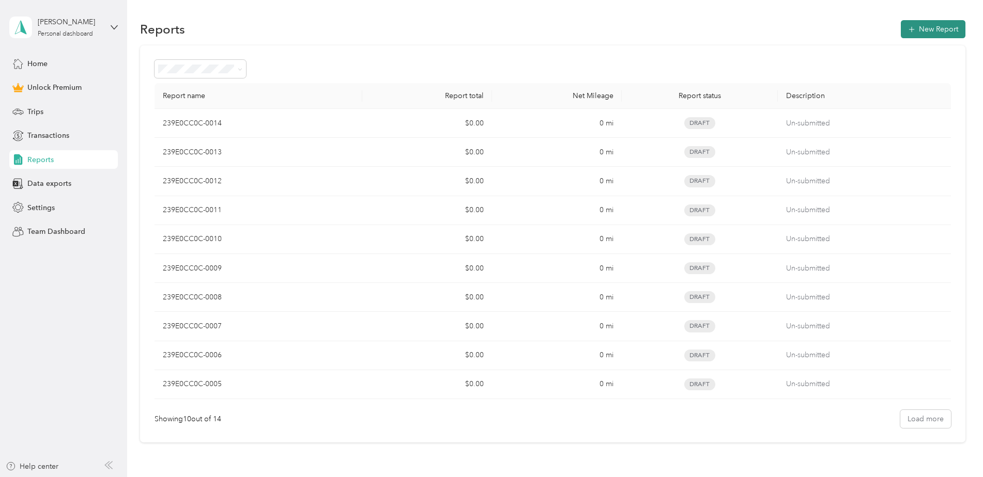
click at [913, 33] on button "New Report" at bounding box center [933, 29] width 65 height 18
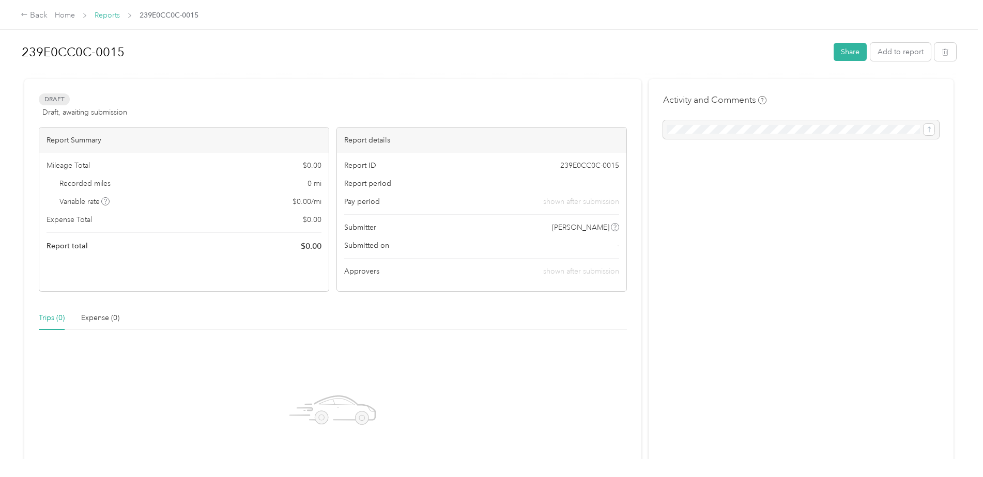
click at [96, 16] on link "Reports" at bounding box center [107, 15] width 25 height 9
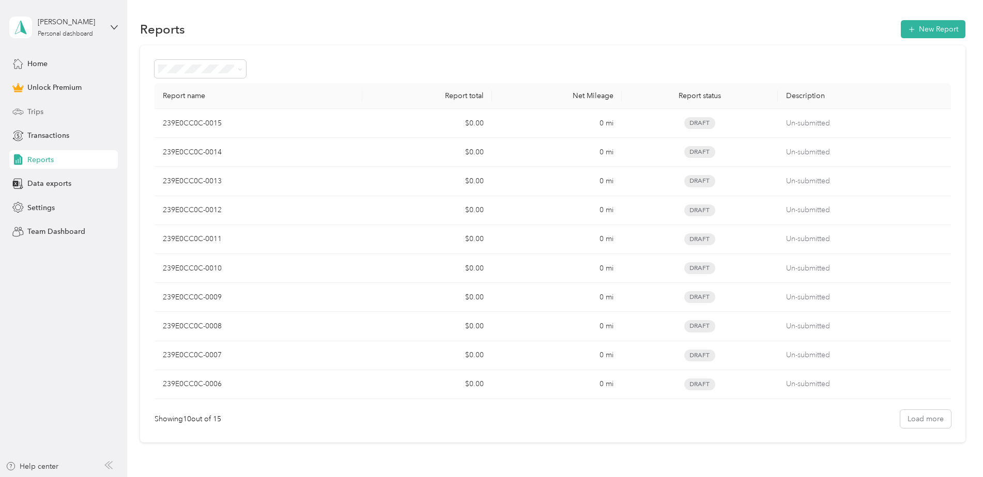
click at [34, 114] on span "Trips" at bounding box center [35, 111] width 16 height 11
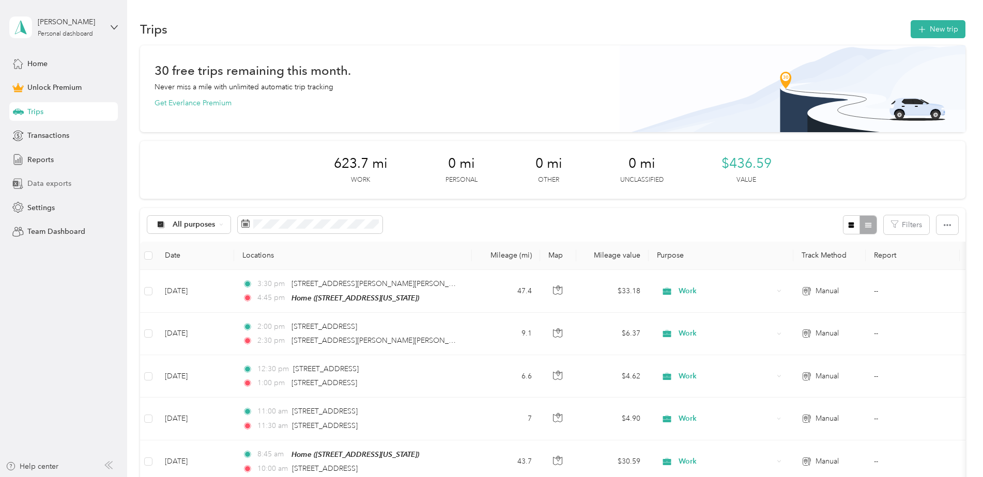
click at [42, 181] on span "Data exports" at bounding box center [49, 183] width 44 height 11
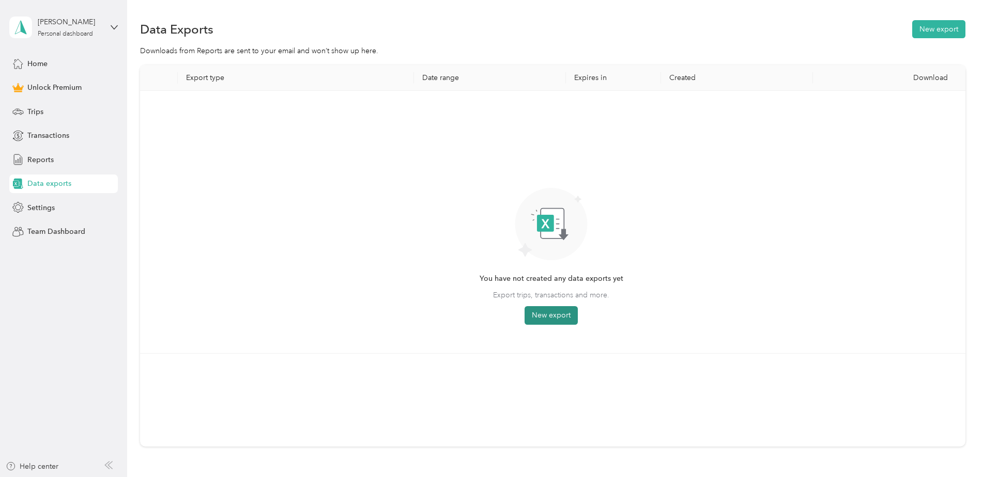
click at [553, 310] on button "New export" at bounding box center [550, 315] width 53 height 19
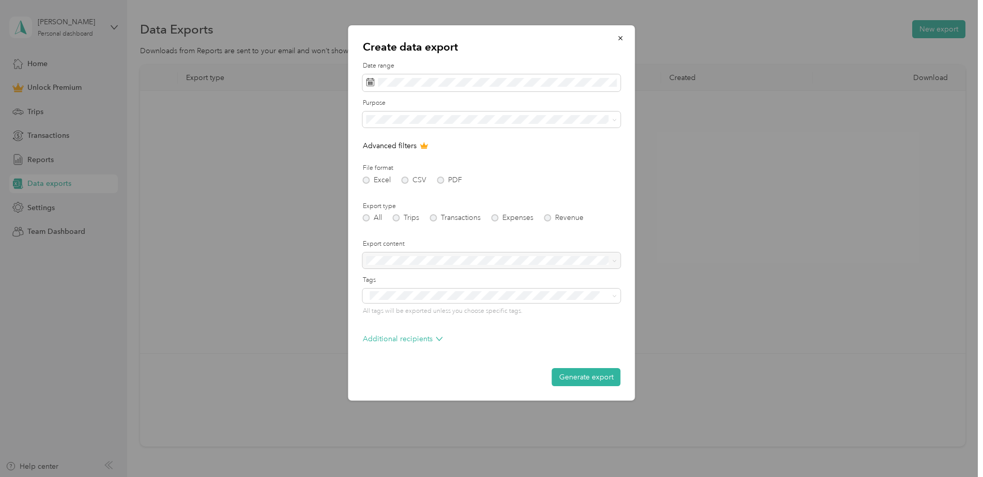
click at [393, 219] on div "All Trips Transactions Expenses Revenue" at bounding box center [492, 217] width 258 height 7
click at [396, 219] on div "All Trips Transactions Expenses Revenue" at bounding box center [492, 217] width 258 height 7
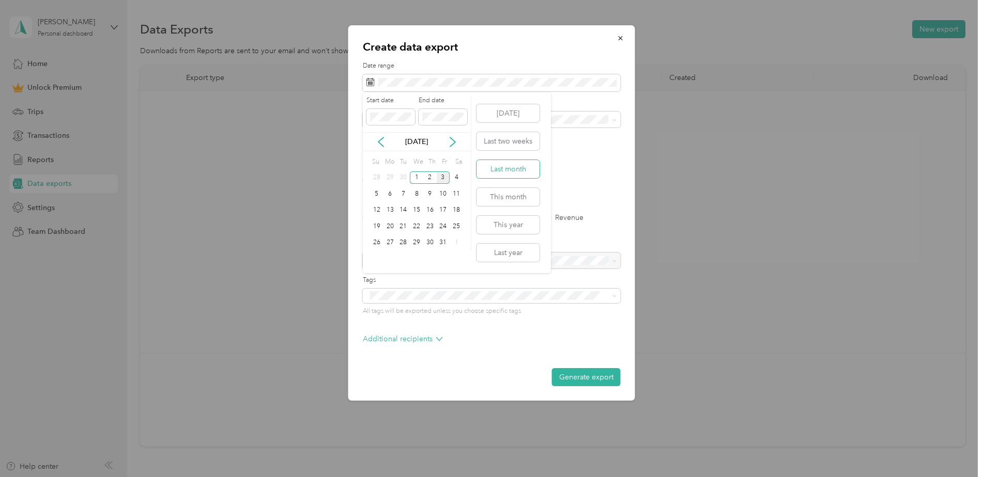
click at [516, 169] on button "Last month" at bounding box center [507, 169] width 63 height 18
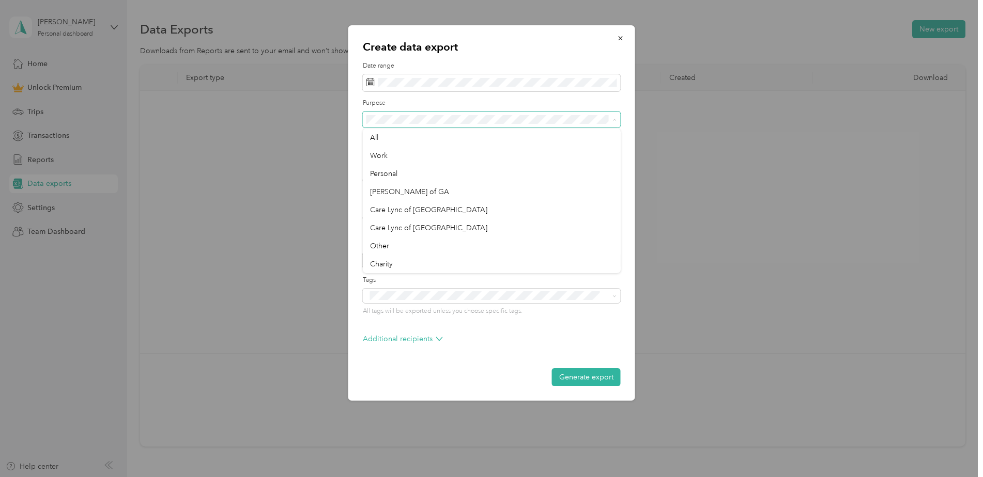
click at [389, 114] on span at bounding box center [492, 120] width 258 height 17
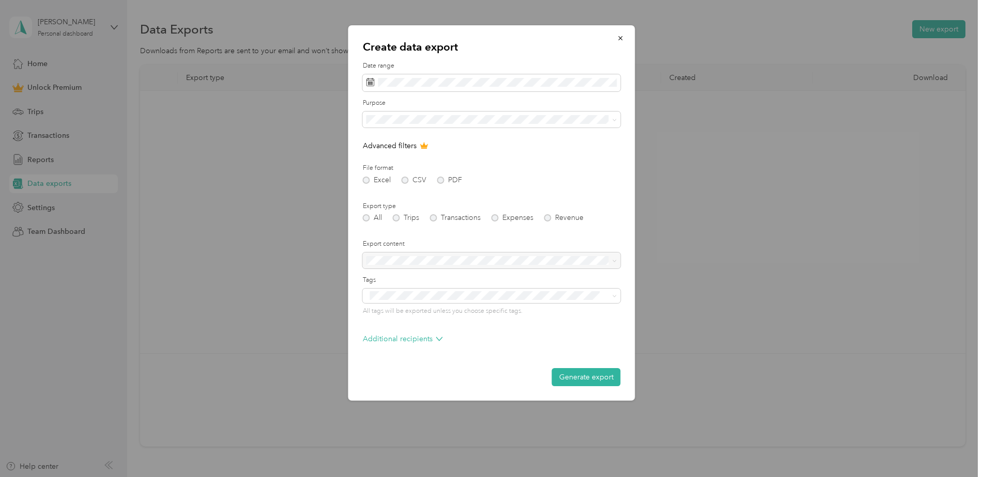
click at [399, 219] on div "All Trips Transactions Expenses Revenue" at bounding box center [492, 217] width 258 height 7
click at [398, 218] on div "All Trips Transactions Expenses Revenue" at bounding box center [492, 217] width 258 height 7
drag, startPoint x: 398, startPoint y: 218, endPoint x: 458, endPoint y: 237, distance: 62.8
click at [458, 237] on form "Date range Purpose Advanced filters File format Excel CSV PDF Export type All T…" at bounding box center [492, 223] width 258 height 325
click at [479, 261] on div at bounding box center [492, 261] width 258 height 17
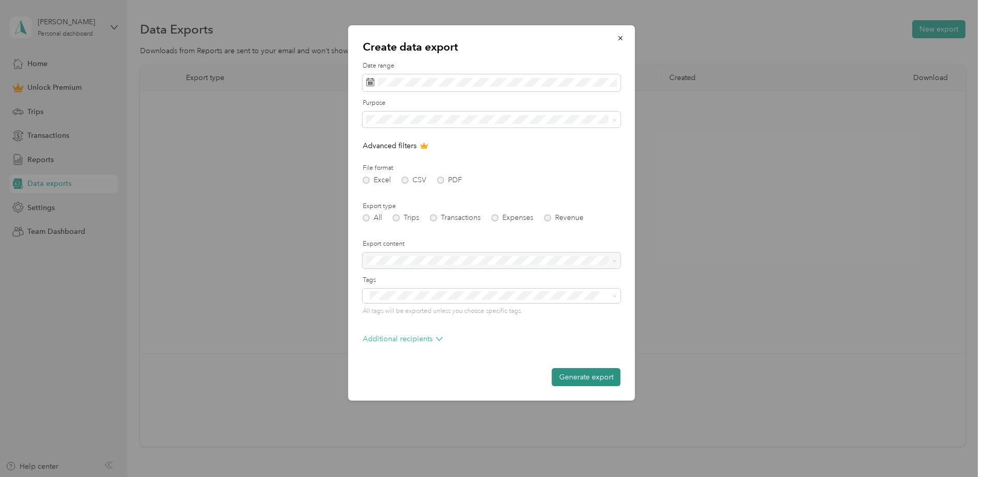
click at [591, 369] on button "Generate export" at bounding box center [586, 377] width 69 height 18
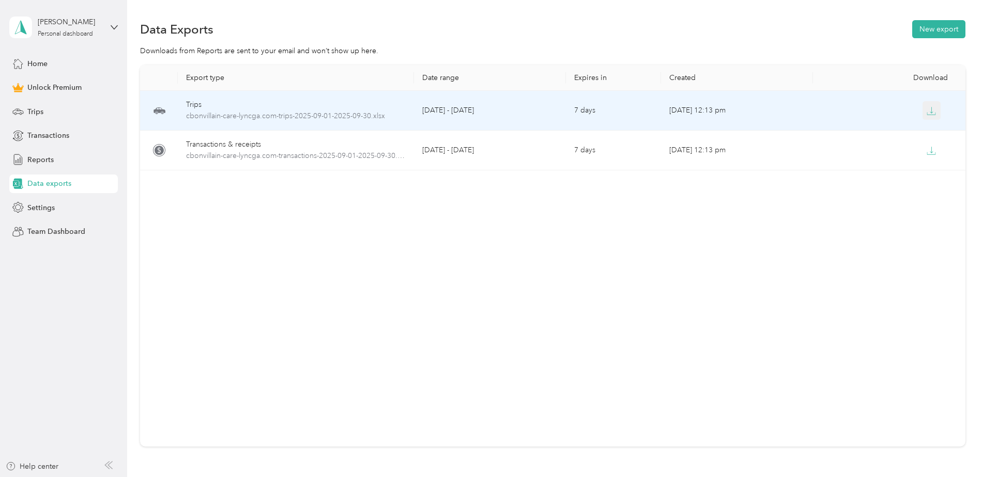
click at [930, 112] on icon "button" at bounding box center [930, 110] width 9 height 9
